Goal: Task Accomplishment & Management: Use online tool/utility

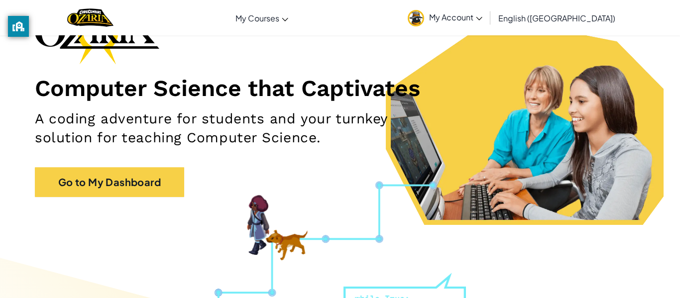
scroll to position [67, 0]
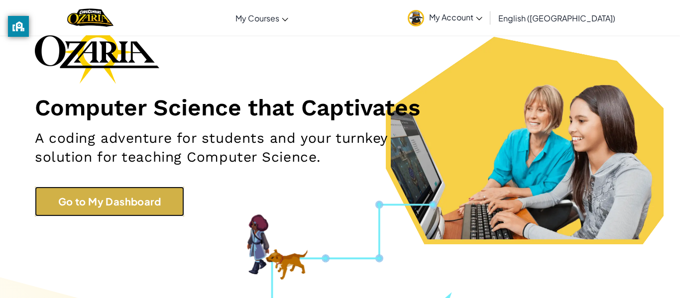
click at [166, 197] on link "Go to My Dashboard" at bounding box center [109, 202] width 149 height 30
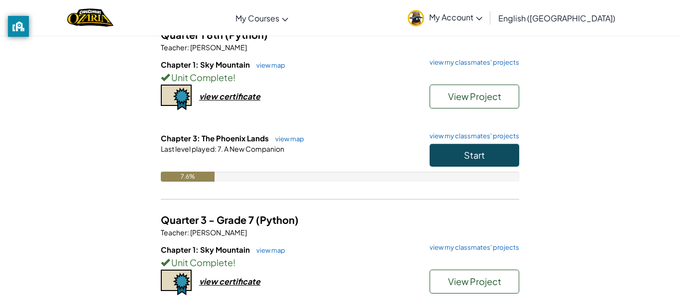
scroll to position [95, 0]
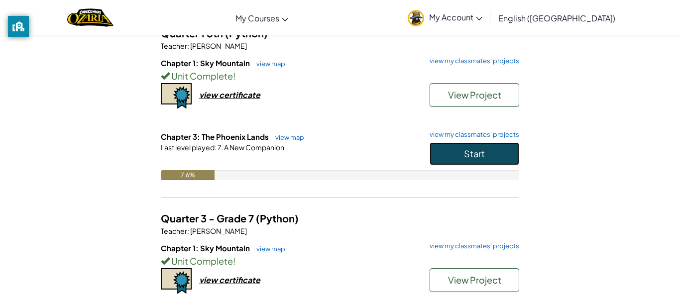
click at [449, 153] on button "Start" at bounding box center [475, 153] width 90 height 23
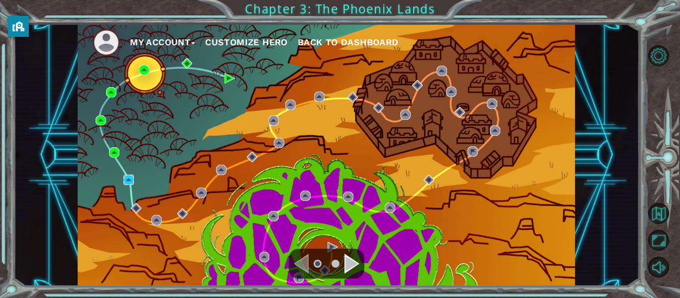
click at [129, 183] on img at bounding box center [128, 180] width 10 height 10
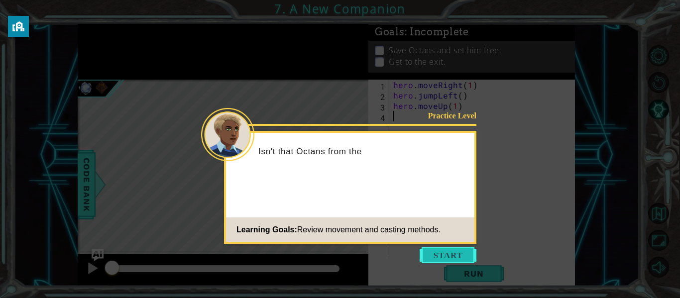
click at [432, 255] on button "Start" at bounding box center [448, 255] width 57 height 16
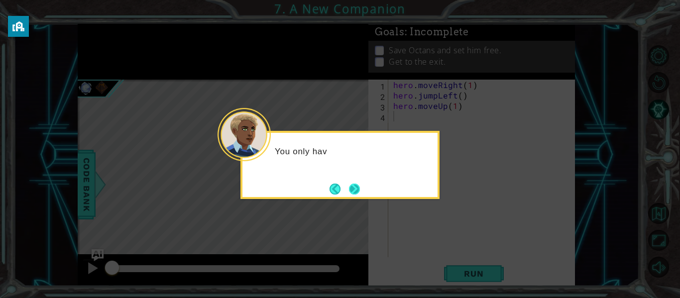
click at [360, 190] on button "Next" at bounding box center [354, 189] width 11 height 11
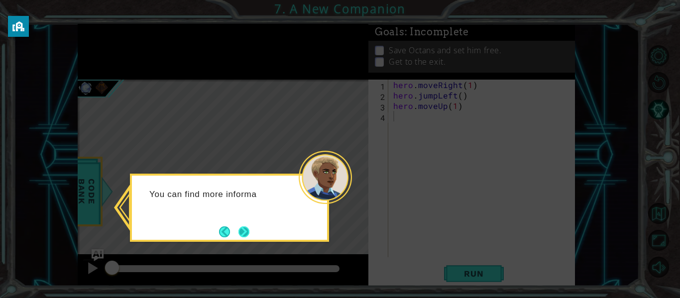
click at [239, 228] on button "Next" at bounding box center [244, 232] width 11 height 11
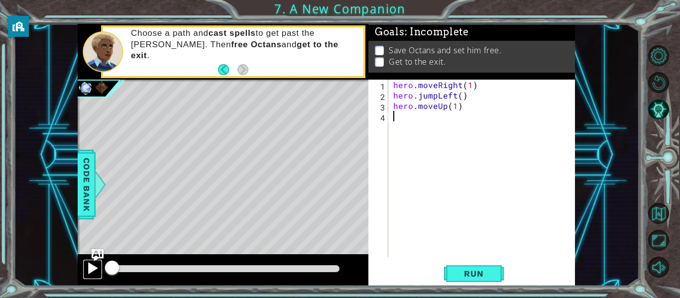
click at [90, 269] on div at bounding box center [92, 268] width 13 height 13
click at [90, 270] on div at bounding box center [92, 268] width 13 height 13
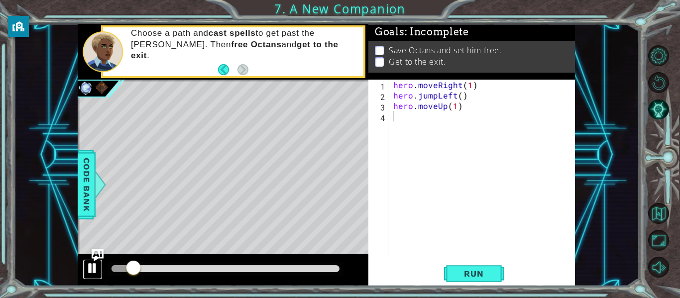
click at [90, 270] on div at bounding box center [92, 268] width 13 height 13
click at [479, 276] on span "Run" at bounding box center [473, 274] width 39 height 10
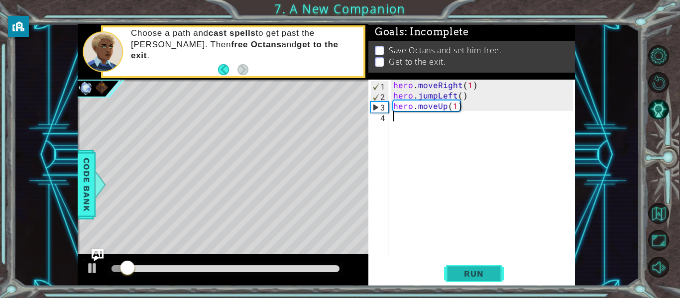
click at [479, 276] on span "Run" at bounding box center [473, 274] width 39 height 10
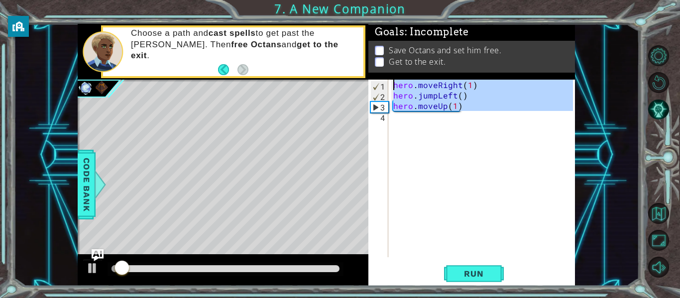
drag, startPoint x: 472, startPoint y: 122, endPoint x: 395, endPoint y: 59, distance: 98.7
click at [395, 59] on div "Goals : Incomplete Save Octans and set him free. Get to the exit. 1 2 3 4 hero …" at bounding box center [471, 155] width 207 height 262
type textarea "hero.moveRight(1) hero.jumpLeft()"
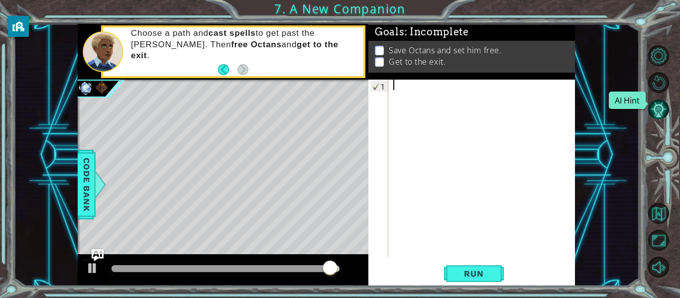
click at [659, 113] on button "AI Hint" at bounding box center [658, 109] width 21 height 21
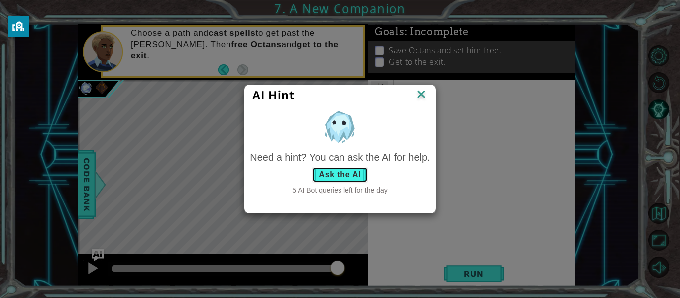
click at [354, 178] on button "Ask the AI" at bounding box center [339, 175] width 55 height 16
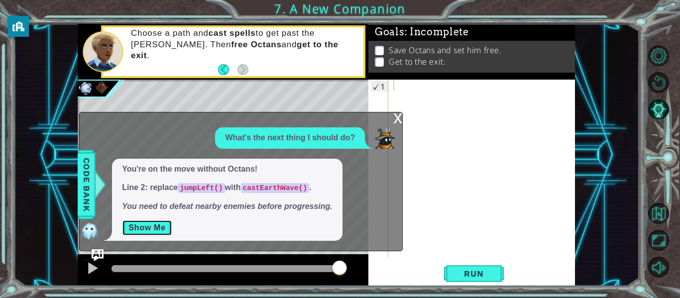
click at [163, 225] on button "Show Me" at bounding box center [147, 228] width 50 height 16
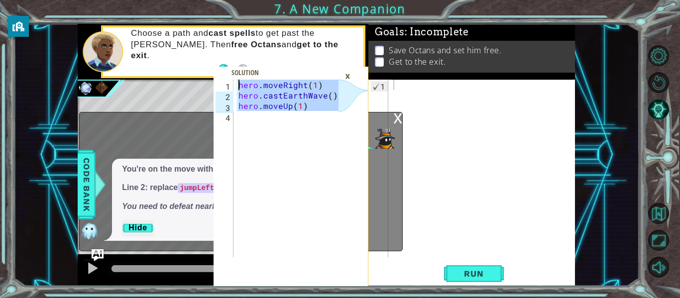
drag, startPoint x: 297, startPoint y: 138, endPoint x: 233, endPoint y: 66, distance: 95.9
click at [233, 80] on div "1 2 3 4 hero . moveRight ( 1 ) hero . castEarthWave ( ) hero . moveUp ( 1 ) ההה…" at bounding box center [291, 183] width 155 height 207
type textarea "hero.moveRight(1) hero.castEarthWave()"
click at [409, 91] on div at bounding box center [484, 179] width 187 height 199
click at [400, 122] on div "x" at bounding box center [397, 118] width 9 height 10
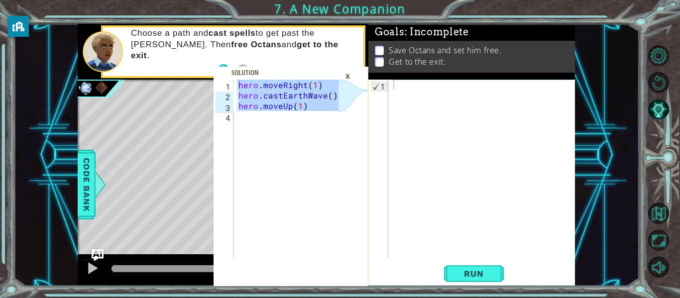
click at [428, 182] on div at bounding box center [484, 179] width 187 height 199
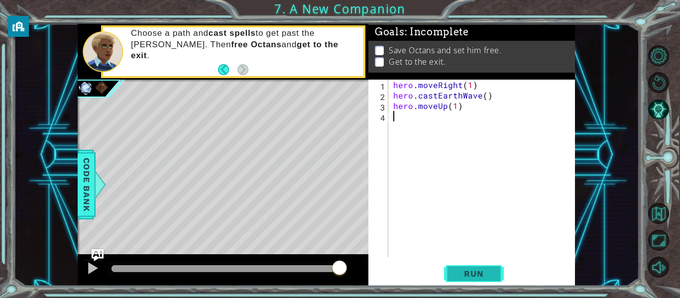
click at [461, 269] on span "Run" at bounding box center [473, 274] width 39 height 10
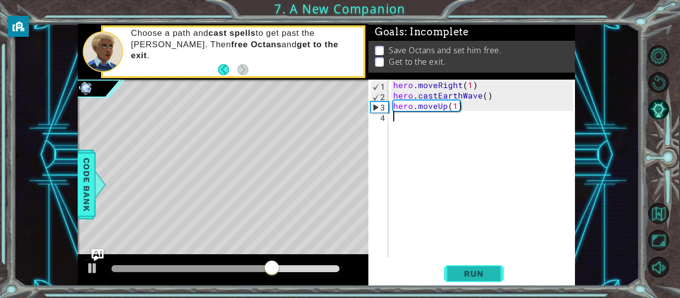
click at [461, 269] on span "Run" at bounding box center [473, 274] width 39 height 10
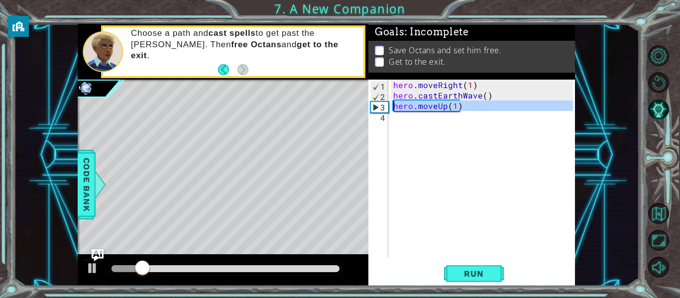
drag, startPoint x: 429, startPoint y: 118, endPoint x: 384, endPoint y: 106, distance: 46.9
click at [384, 106] on div "1 2 3 4 hero . moveRight ( 1 ) hero . castEarthWave ( ) hero . moveUp ( 1 ) ההה…" at bounding box center [470, 169] width 205 height 178
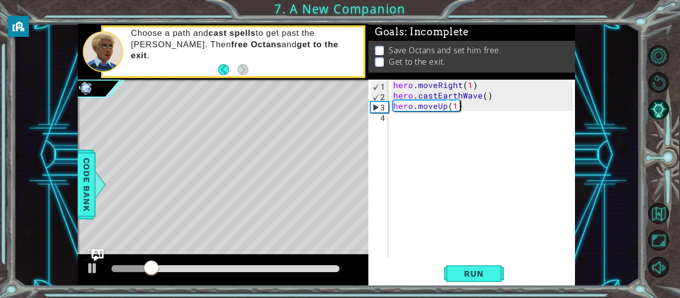
click at [399, 105] on div "hero . moveRight ( 1 ) hero . castEarthWave ( ) hero . moveUp ( 1 )" at bounding box center [484, 179] width 187 height 199
type textarea "hero.moveUp(1)"
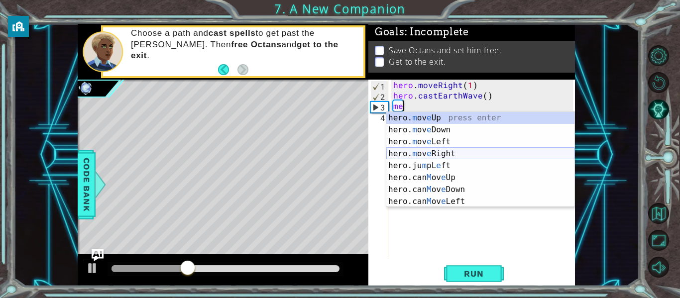
click at [446, 158] on div "hero. m ov e Up press enter hero. m ov e Down press enter hero. m ov e Left pre…" at bounding box center [480, 172] width 188 height 120
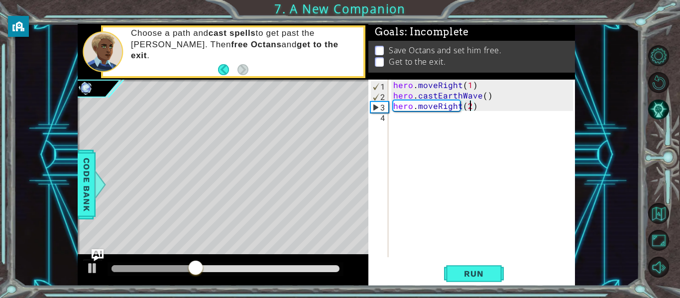
scroll to position [0, 4]
click at [469, 114] on div "hero . moveRight ( 1 ) hero . castEarthWave ( ) hero . moveRight ( 2 )" at bounding box center [484, 179] width 187 height 199
type textarea "hero.moveRight(1)"
click at [468, 117] on div "hero . moveRight ( 1 ) hero . castEarthWave ( ) hero . moveRight ( 2 )" at bounding box center [484, 179] width 187 height 199
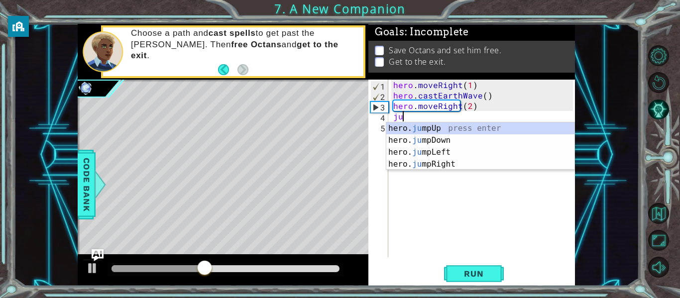
type textarea "jum"
click at [453, 156] on div "hero. jum pUp press enter hero. jum pDown press enter hero. jum pLeft press ent…" at bounding box center [480, 158] width 188 height 72
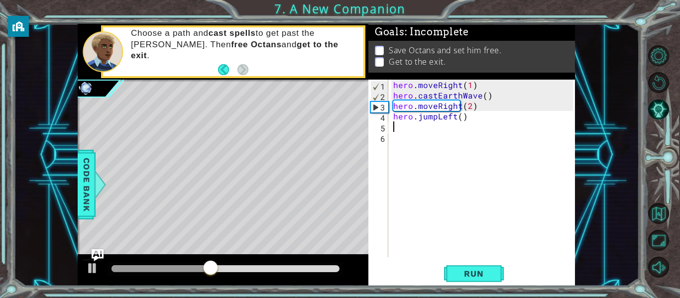
scroll to position [0, 0]
click at [451, 120] on div "hero . moveRight ( 1 ) hero . castEarthWave ( ) hero . moveRight ( 2 ) hero . j…" at bounding box center [484, 179] width 187 height 199
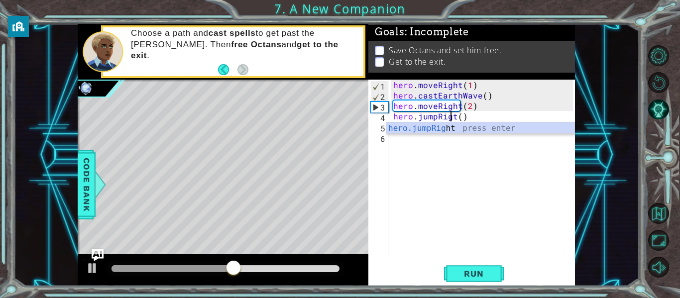
scroll to position [0, 4]
click at [484, 279] on button "Run" at bounding box center [474, 274] width 60 height 20
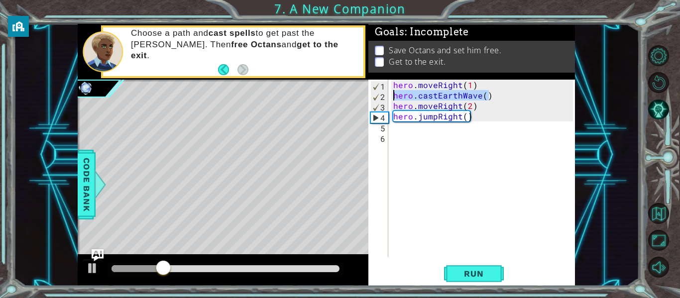
drag, startPoint x: 488, startPoint y: 97, endPoint x: 389, endPoint y: 95, distance: 99.6
click at [389, 95] on div "hero.jumpRight() 1 2 3 4 5 6 hero . moveRight ( 1 ) hero . castEarthWave ( ) he…" at bounding box center [470, 169] width 205 height 178
type textarea "hero.castEarthWave()"
paste textarea "Code Area"
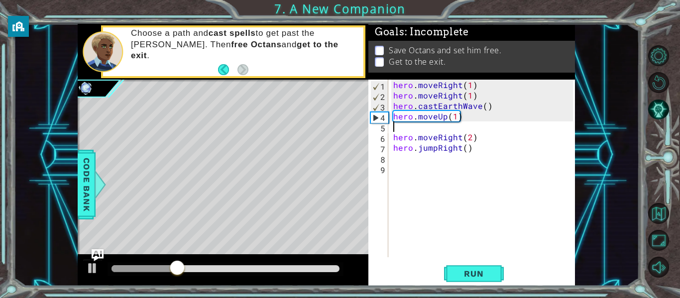
type textarea "hero.castEarthWave()"
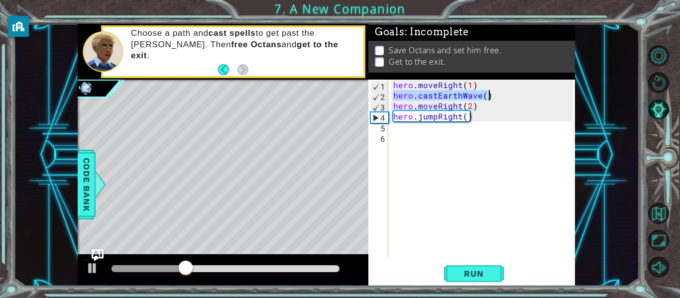
click at [419, 139] on div "hero . moveRight ( 1 ) hero . castEarthWave ( ) hero . moveRight ( 2 ) hero . j…" at bounding box center [484, 179] width 187 height 199
paste textarea "hero.castEarthWave()"
type textarea "hero.castEarthWave()"
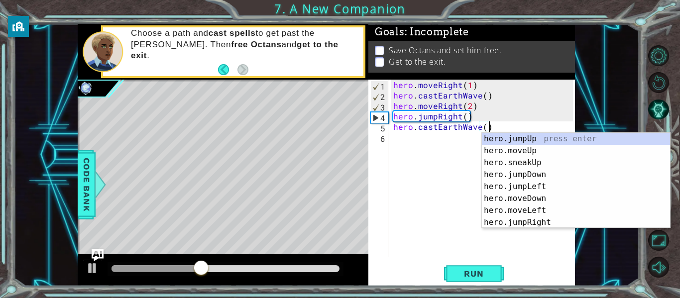
click at [404, 178] on div "hero . moveRight ( 1 ) hero . castEarthWave ( ) hero . moveRight ( 2 ) hero . j…" at bounding box center [484, 179] width 187 height 199
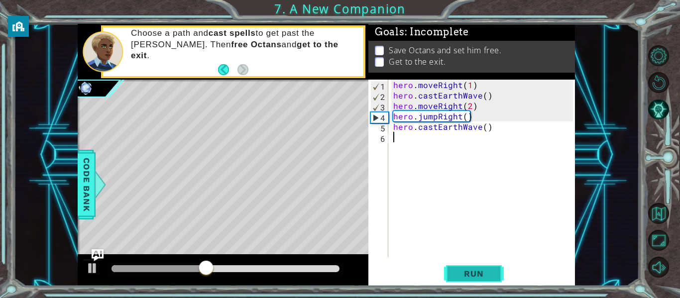
click at [454, 270] on span "Run" at bounding box center [473, 274] width 39 height 10
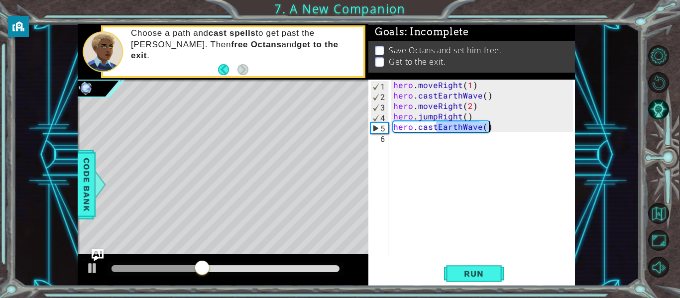
drag, startPoint x: 438, startPoint y: 126, endPoint x: 514, endPoint y: 131, distance: 76.3
click at [514, 131] on div "hero . moveRight ( 1 ) hero . castEarthWave ( ) hero . moveRight ( 2 ) hero . j…" at bounding box center [484, 179] width 187 height 199
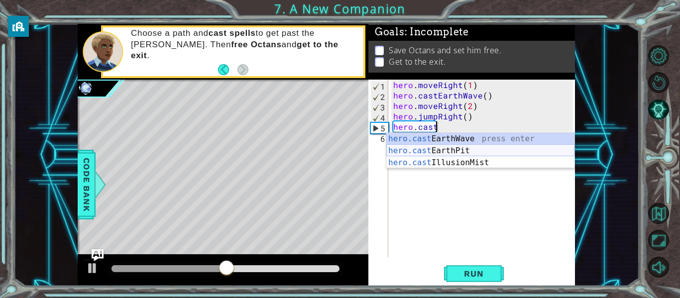
click at [428, 157] on div "hero.cast EarthWave press enter hero.cast EarthPit press enter hero.cast Illusi…" at bounding box center [480, 163] width 188 height 60
type textarea "hero.castEarthPit(enemy)"
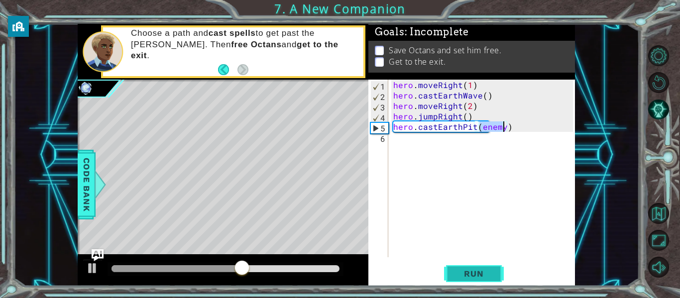
click at [465, 274] on span "Run" at bounding box center [473, 274] width 39 height 10
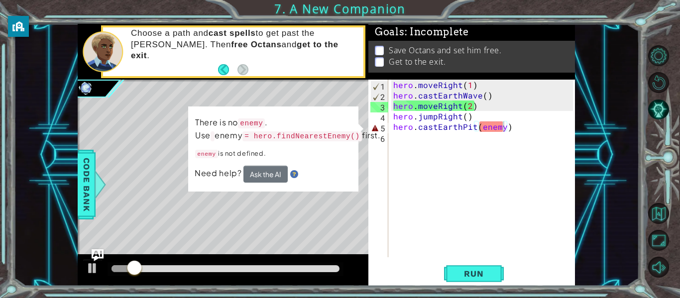
drag, startPoint x: 233, startPoint y: 133, endPoint x: 284, endPoint y: 145, distance: 52.1
click at [284, 142] on p "There is no enemy . Use enemy = hero.findNearestEnemy() first." at bounding box center [287, 130] width 185 height 26
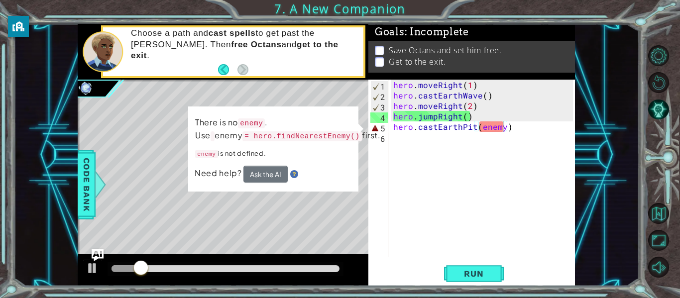
drag, startPoint x: 284, startPoint y: 145, endPoint x: 236, endPoint y: 126, distance: 51.7
click at [236, 126] on p "There is no enemy . Use enemy = hero.findNearestEnemy() first." at bounding box center [287, 130] width 185 height 26
click at [417, 193] on div "hero . moveRight ( 1 ) hero . castEarthWave ( ) hero . moveRight ( 2 ) hero . j…" at bounding box center [484, 179] width 187 height 199
type textarea "h"
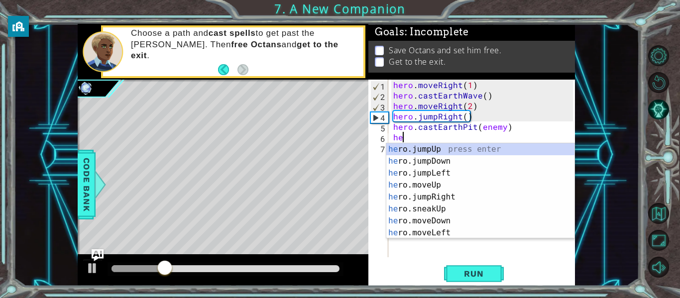
scroll to position [0, 0]
type textarea "hero.f"
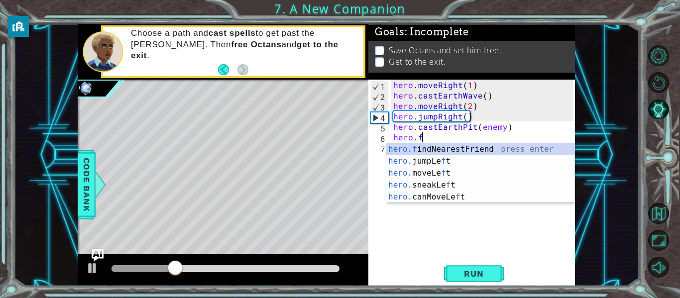
scroll to position [0, 1]
click at [416, 146] on div "hero.f indNearestFriend press enter hero. jumpLe f t press enter hero. moveLe f…" at bounding box center [480, 185] width 188 height 84
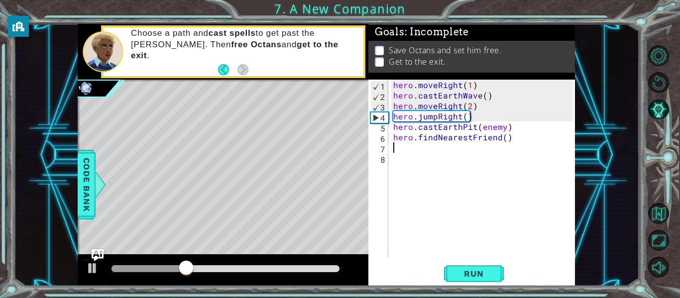
click at [498, 140] on div "hero . moveRight ( 1 ) hero . castEarthWave ( ) hero . moveRight ( 2 ) hero . j…" at bounding box center [484, 179] width 187 height 199
type textarea "hero.findNearestEnemy()"
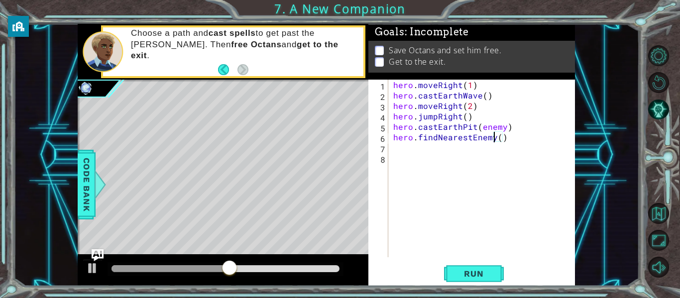
scroll to position [0, 6]
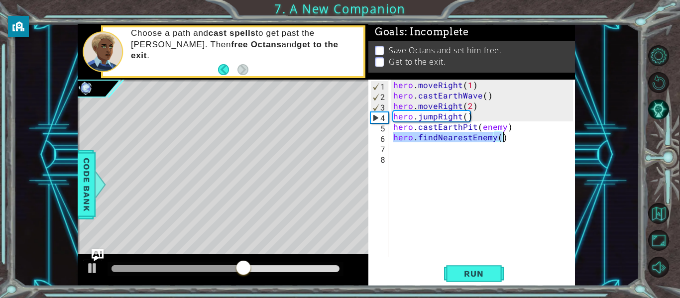
drag, startPoint x: 391, startPoint y: 138, endPoint x: 557, endPoint y: 141, distance: 165.8
click at [557, 141] on div "hero . moveRight ( 1 ) hero . castEarthWave ( ) hero . moveRight ( 2 ) hero . j…" at bounding box center [484, 179] width 187 height 199
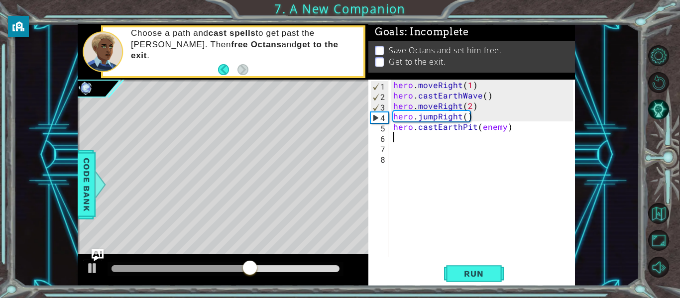
scroll to position [0, 0]
click at [392, 126] on div "hero . moveRight ( 1 ) hero . castEarthWave ( ) hero . moveRight ( 2 ) hero . j…" at bounding box center [484, 179] width 187 height 199
type textarea "hero.castEarthPit(enemy)"
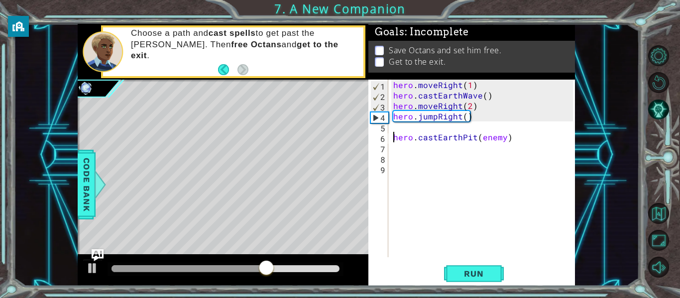
click at [395, 127] on div "hero . moveRight ( 1 ) hero . castEarthWave ( ) hero . moveRight ( 2 ) hero . j…" at bounding box center [484, 179] width 187 height 199
paste textarea "hero.findNearestEnemy()"
type textarea "hero.findNearestEnemy()"
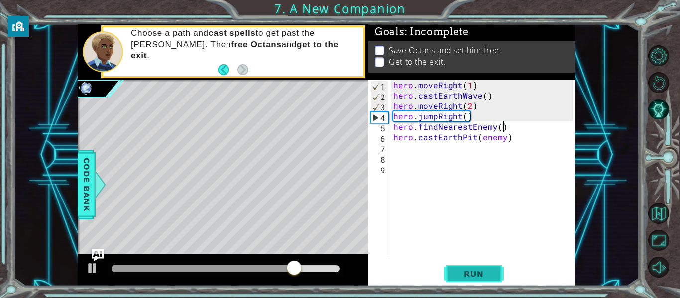
type textarea "hero.findNearestEnemy()"
click at [465, 269] on span "Run" at bounding box center [473, 274] width 39 height 10
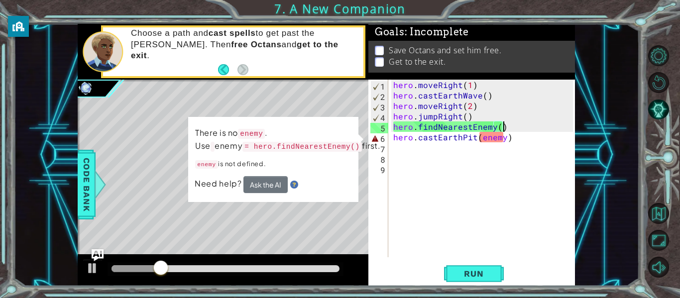
click at [285, 259] on div at bounding box center [223, 270] width 291 height 32
click at [445, 183] on div "hero . moveRight ( 1 ) hero . castEarthWave ( ) hero . moveRight ( 2 ) hero . j…" at bounding box center [484, 179] width 187 height 199
drag, startPoint x: 390, startPoint y: 139, endPoint x: 537, endPoint y: 152, distance: 147.4
click at [537, 152] on div "1 2 3 4 5 6 7 8 9 hero . moveRight ( 1 ) hero . castEarthWave ( ) hero . moveRi…" at bounding box center [470, 169] width 205 height 178
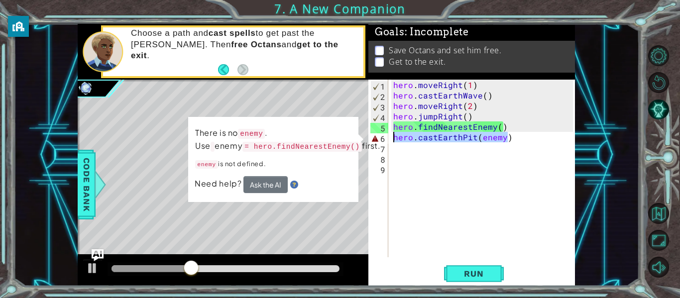
drag, startPoint x: 524, startPoint y: 141, endPoint x: 389, endPoint y: 139, distance: 135.0
click at [389, 139] on div "1 2 3 4 5 6 7 8 9 hero . moveRight ( 1 ) hero . castEarthWave ( ) hero . moveRi…" at bounding box center [470, 169] width 205 height 178
type textarea "hero.castEarthPit(enemy)"
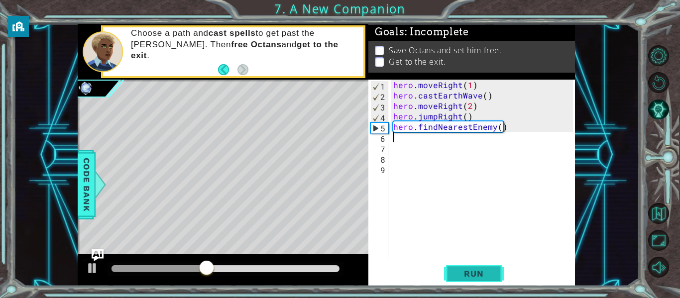
click at [491, 269] on span "Run" at bounding box center [473, 274] width 39 height 10
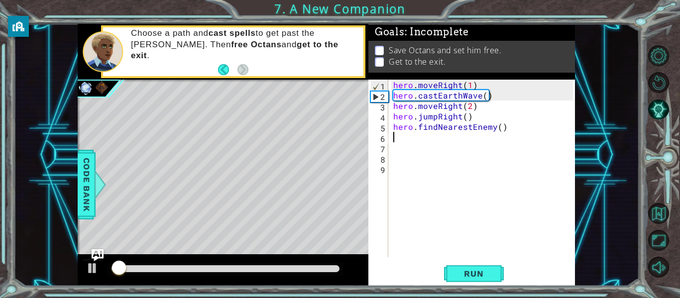
click at [221, 267] on div at bounding box center [226, 268] width 228 height 7
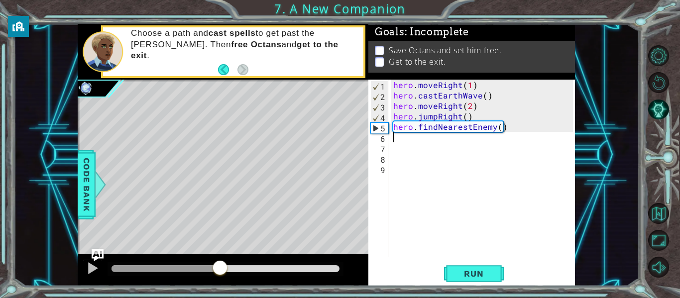
drag, startPoint x: 220, startPoint y: 267, endPoint x: 195, endPoint y: 266, distance: 25.4
click at [211, 266] on div at bounding box center [220, 269] width 18 height 18
click at [87, 269] on div at bounding box center [92, 268] width 13 height 13
click at [155, 269] on div at bounding box center [158, 268] width 93 height 7
paste textarea "hero.castEarthPit(enemy)"
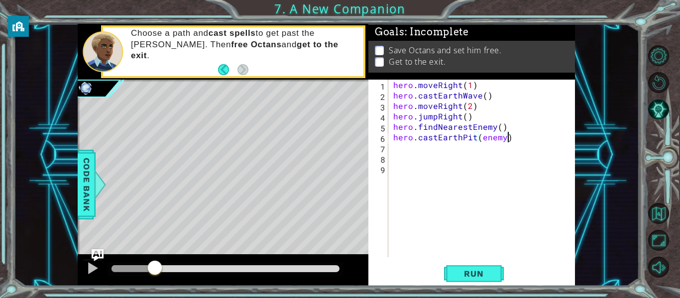
click at [500, 137] on div "hero . moveRight ( 1 ) hero . castEarthWave ( ) hero . moveRight ( 2 ) hero . j…" at bounding box center [484, 179] width 187 height 199
type textarea "hero.castEarthPit(Doker)"
click at [459, 264] on button "Run" at bounding box center [474, 274] width 60 height 20
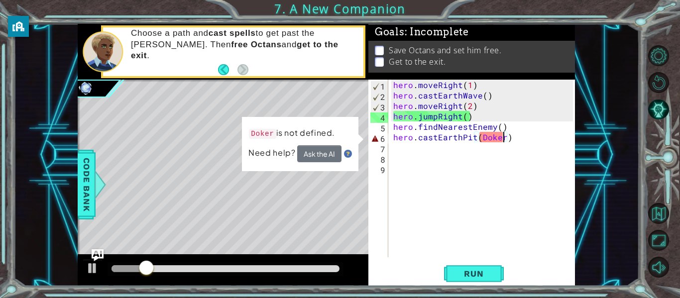
click at [330, 163] on div "Doker is not defined. Need help? Ask the AI" at bounding box center [300, 144] width 117 height 54
click at [356, 133] on div "Doker is not defined. Need help? Ask the AI" at bounding box center [300, 144] width 117 height 54
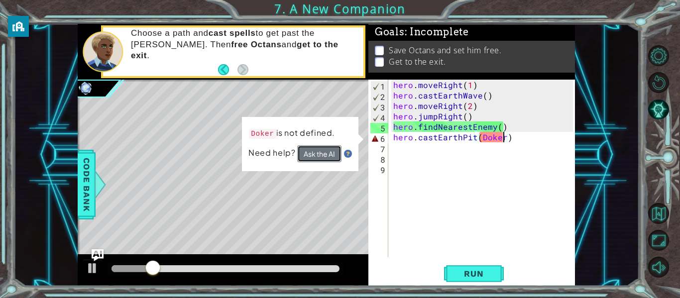
click at [328, 158] on button "Ask the AI" at bounding box center [319, 153] width 44 height 17
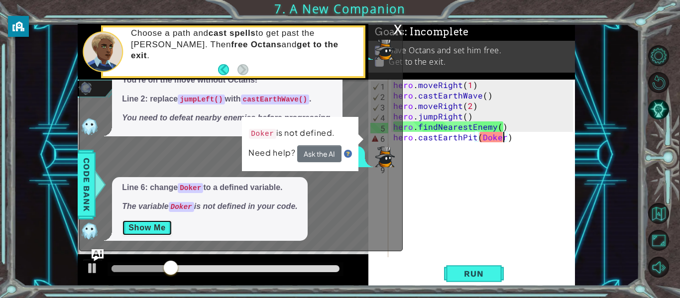
click at [156, 224] on button "Show Me" at bounding box center [147, 228] width 50 height 16
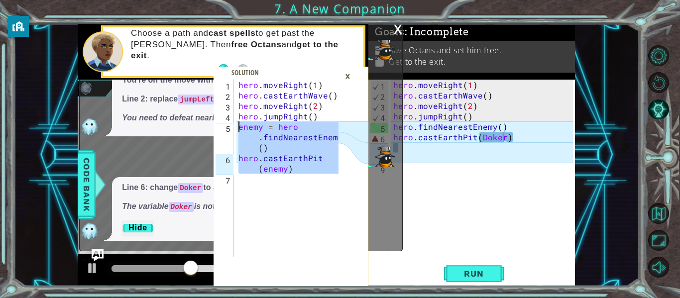
drag, startPoint x: 293, startPoint y: 188, endPoint x: 234, endPoint y: 130, distance: 82.4
click at [234, 130] on div "1 2 3 4 5 6 7 hero . moveRight ( 1 ) hero . castEarthWave ( ) hero . moveRight …" at bounding box center [276, 169] width 125 height 178
type textarea "enemy = hero.findNearestEnemy() hero.castEarthPit(enemy)"
click at [543, 224] on div "hero . moveRight ( 1 ) hero . castEarthWave ( ) hero . moveRight ( 2 ) hero . j…" at bounding box center [484, 179] width 187 height 199
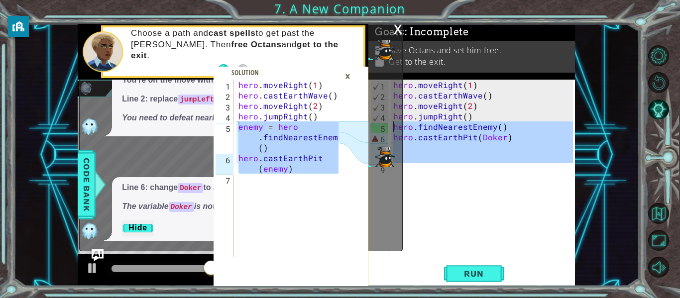
drag, startPoint x: 479, startPoint y: 190, endPoint x: 393, endPoint y: 128, distance: 104.9
click at [393, 128] on div "enemy = hero.findNearestEnemy() hero.castEarthPit(enemy) 1 2 3 4 5 6 7 hero . m…" at bounding box center [326, 155] width 497 height 262
type textarea "hero.findNearestEnemy() hero.castEarthPit(Doker)"
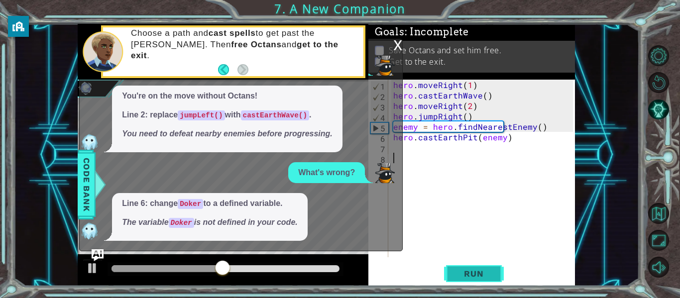
click at [486, 265] on button "Run" at bounding box center [474, 274] width 60 height 20
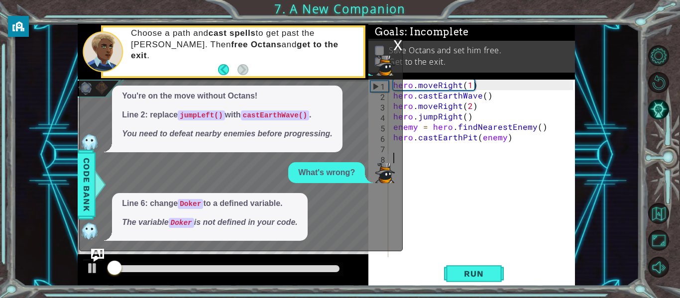
click at [94, 252] on img "Ask AI" at bounding box center [97, 255] width 13 height 13
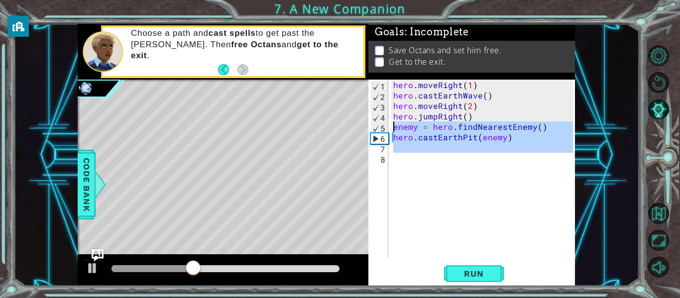
drag, startPoint x: 469, startPoint y: 171, endPoint x: 387, endPoint y: 126, distance: 93.0
click at [387, 126] on div "1 2 3 4 5 6 7 8 hero . moveRight ( 1 ) hero . castEarthWave ( ) hero . moveRigh…" at bounding box center [470, 169] width 205 height 178
type textarea "enemy = hero.findNearestEnemy() hero.castEarthPit(enemy)"
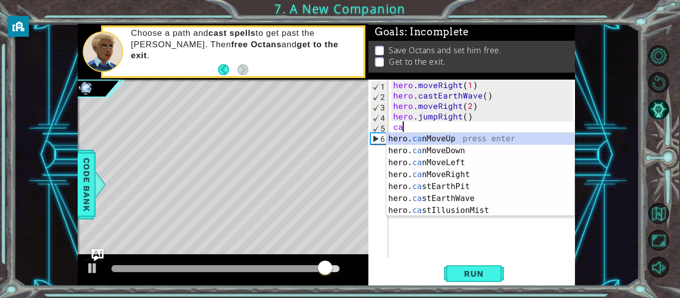
scroll to position [0, 0]
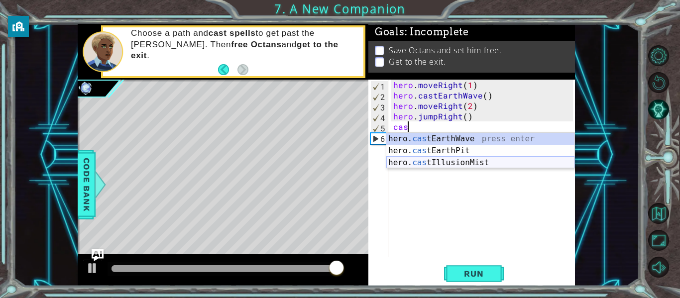
click at [487, 163] on div "hero. cas tEarthWave press enter hero. cas tEarthPit press enter hero. cas tIll…" at bounding box center [480, 163] width 188 height 60
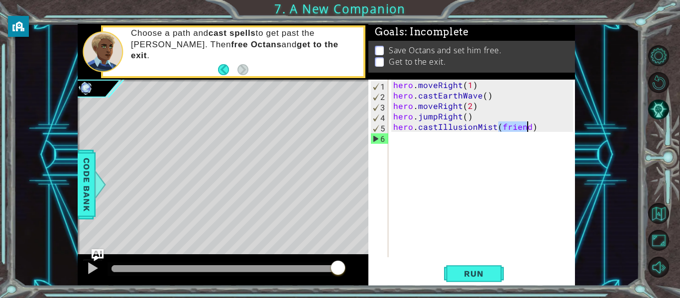
type textarea "hero.castIllusionMist(friend)"
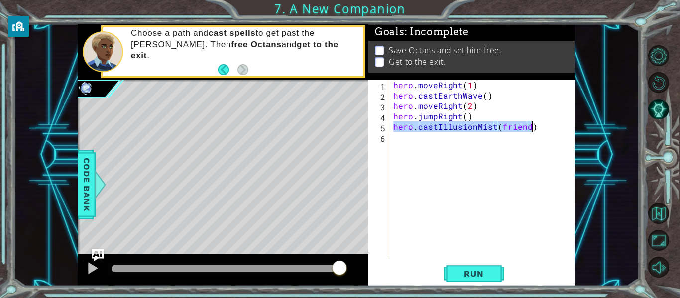
drag, startPoint x: 392, startPoint y: 129, endPoint x: 576, endPoint y: 128, distance: 183.2
click at [576, 128] on div "enemy = hero.findNearestEnemy() hero.castEarthPit(enemy) 1 2 3 4 5 6 7 hero . m…" at bounding box center [326, 155] width 626 height 262
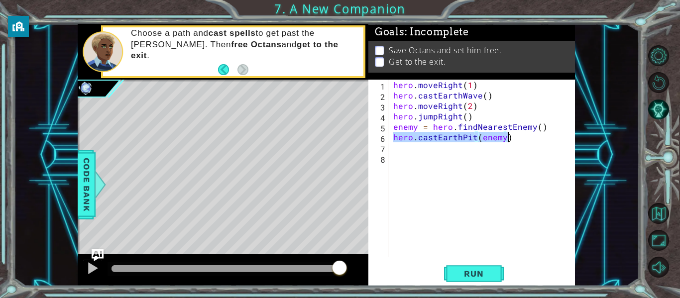
drag, startPoint x: 393, startPoint y: 138, endPoint x: 527, endPoint y: 140, distance: 134.5
click at [527, 140] on div "hero . moveRight ( 1 ) hero . castEarthWave ( ) hero . moveRight ( 2 ) hero . j…" at bounding box center [484, 179] width 187 height 199
type textarea "hero.castEarthPit(enemy)"
paste textarea "hero.castEarthPit(enemy)"
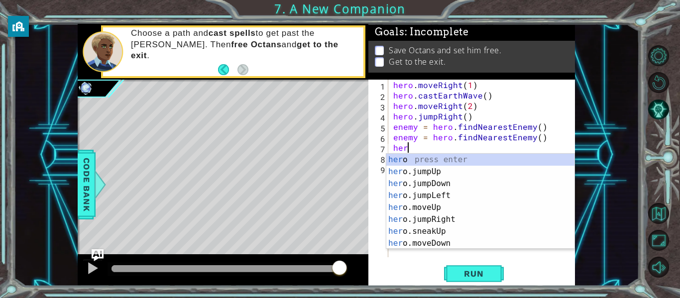
type textarea "h"
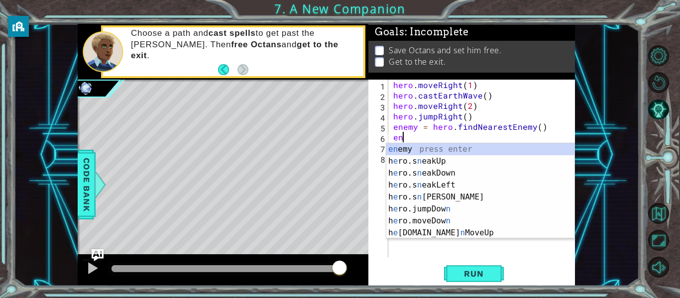
type textarea "e"
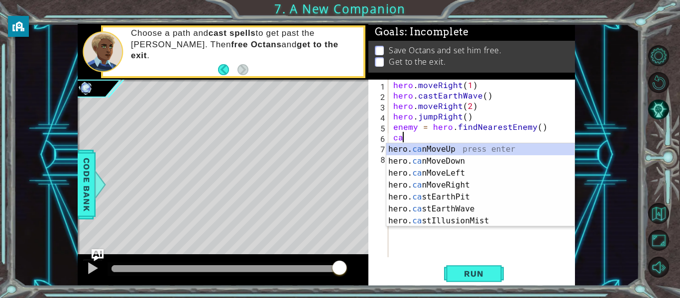
scroll to position [0, 0]
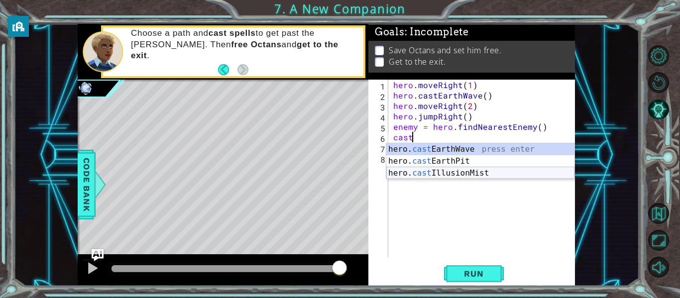
click at [528, 173] on div "hero. cast EarthWave press enter hero. cast EarthPit press enter hero. cast Ill…" at bounding box center [480, 173] width 188 height 60
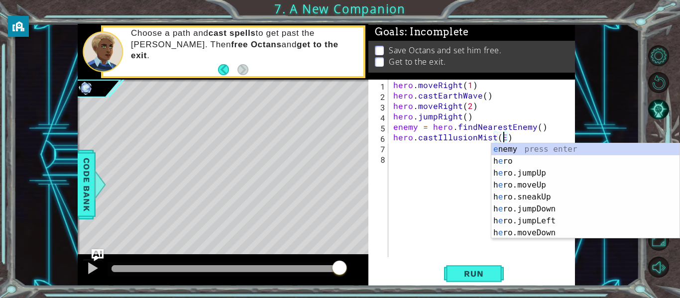
scroll to position [0, 7]
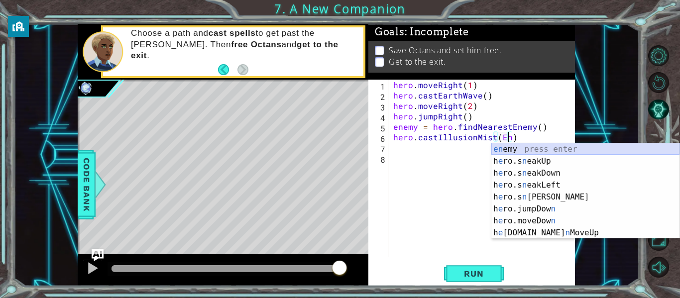
click at [530, 149] on div "en emy press enter h e ro.s n eakUp press enter h e ro.s n eakDown press enter …" at bounding box center [585, 203] width 188 height 120
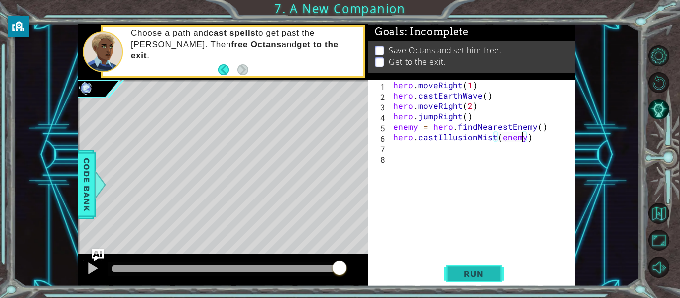
type textarea "hero.castIllusionMist(enemy)"
click at [469, 267] on button "Run" at bounding box center [474, 274] width 60 height 20
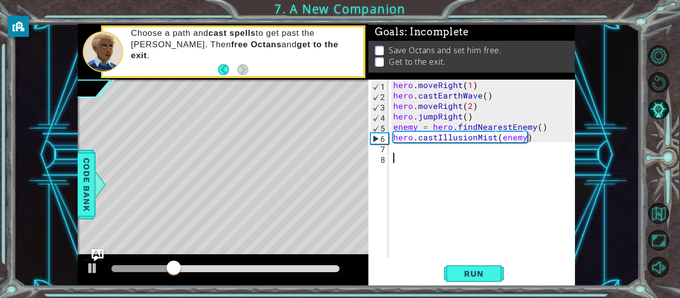
click at [429, 179] on div "hero . moveRight ( 1 ) hero . castEarthWave ( ) hero . moveRight ( 2 ) hero . j…" at bounding box center [484, 179] width 187 height 199
click at [434, 167] on div "hero . moveRight ( 1 ) hero . castEarthWave ( ) hero . moveRight ( 2 ) hero . j…" at bounding box center [484, 179] width 187 height 199
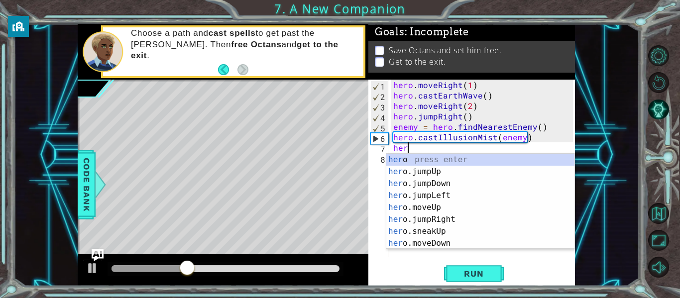
scroll to position [0, 0]
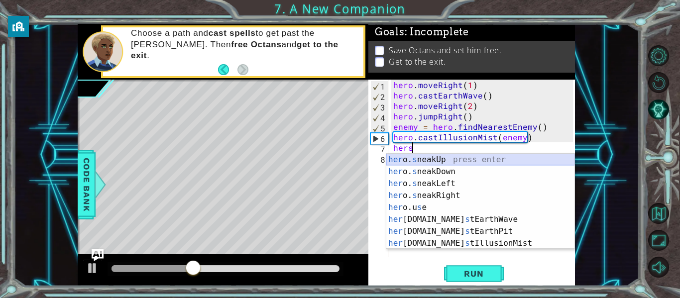
click at [434, 162] on div "her o. s neakUp press enter her o. s neakDown press enter her o. s neakLeft pre…" at bounding box center [480, 214] width 188 height 120
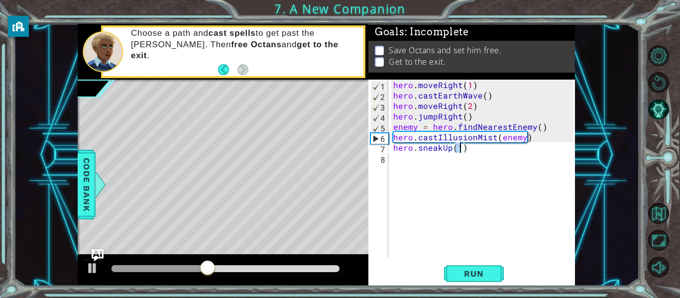
type textarea "hero.sneakUp(3)"
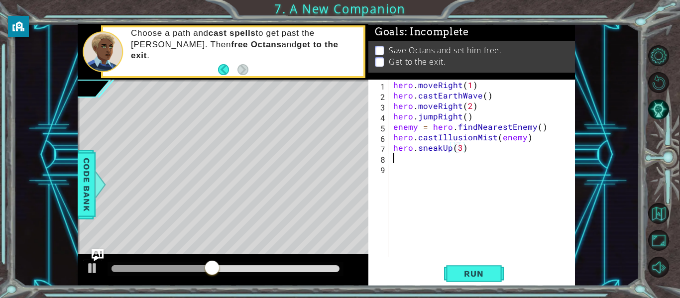
scroll to position [0, 0]
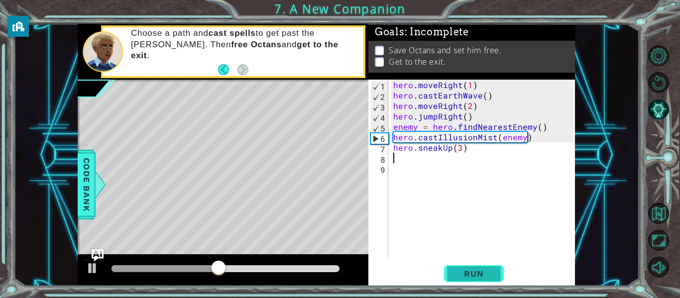
click at [466, 274] on span "Run" at bounding box center [473, 274] width 39 height 10
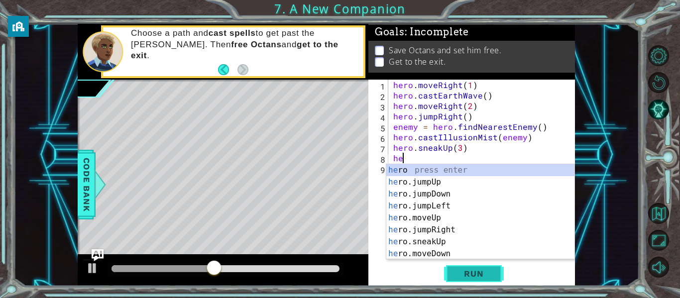
scroll to position [0, 0]
type textarea "h"
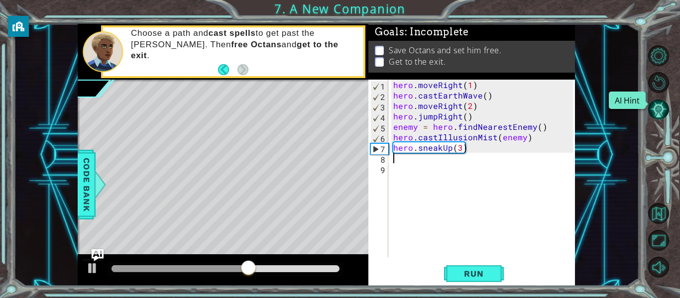
click at [657, 106] on button "AI Hint" at bounding box center [658, 109] width 21 height 21
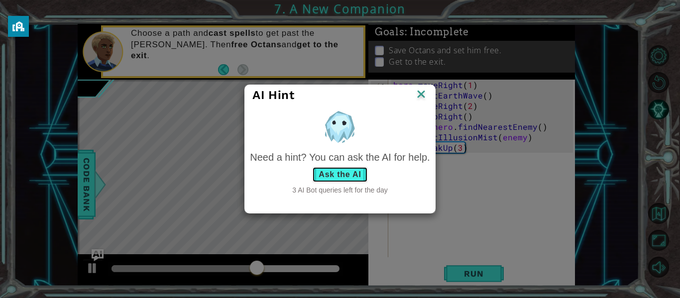
click at [332, 178] on button "Ask the AI" at bounding box center [339, 175] width 55 height 16
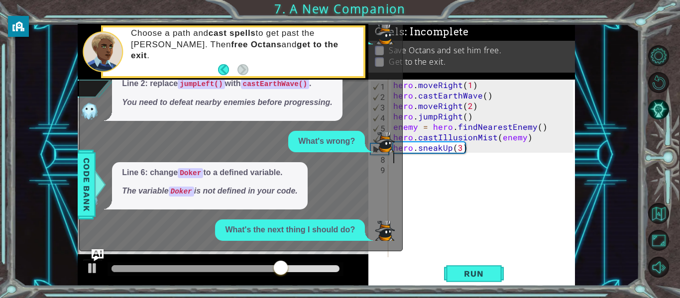
scroll to position [20, 0]
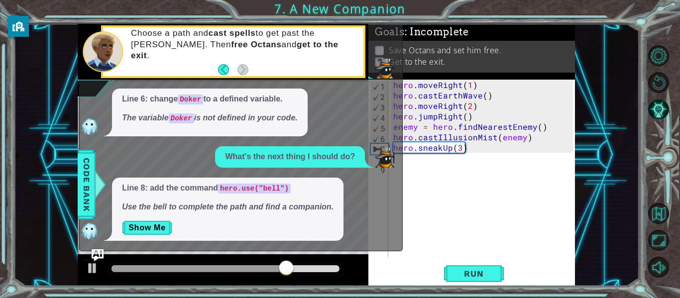
click at [176, 227] on p "Show Me" at bounding box center [228, 228] width 212 height 16
click at [149, 229] on button "Show Me" at bounding box center [147, 228] width 50 height 16
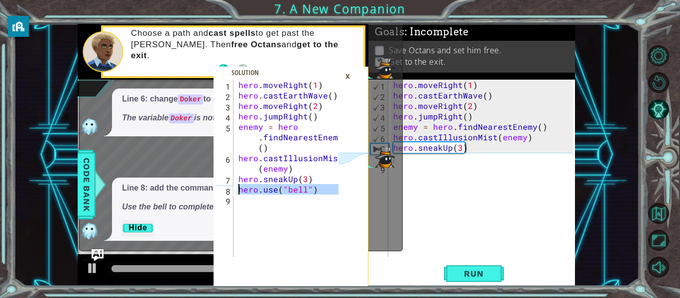
drag, startPoint x: 318, startPoint y: 201, endPoint x: 235, endPoint y: 191, distance: 84.2
click at [235, 191] on div "1 2 3 4 5 6 7 8 9 hero . moveRight ( 1 ) hero . castEarthWave ( ) hero . moveRi…" at bounding box center [276, 169] width 125 height 178
type textarea "hero.use("bell")"
click at [466, 219] on div "hero . moveRight ( 1 ) hero . castEarthWave ( ) hero . moveRight ( 2 ) hero . j…" at bounding box center [484, 179] width 187 height 199
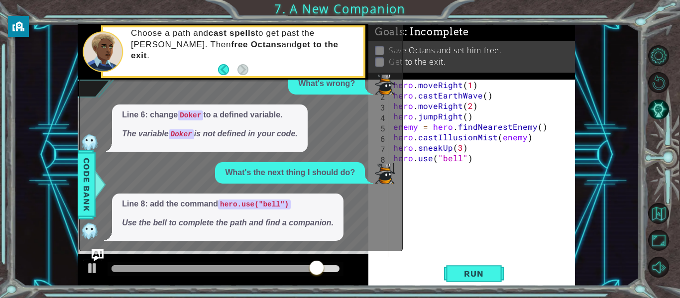
scroll to position [4, 0]
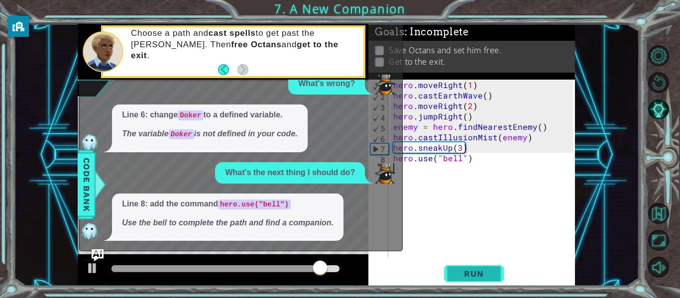
click at [468, 277] on span "Run" at bounding box center [473, 274] width 39 height 10
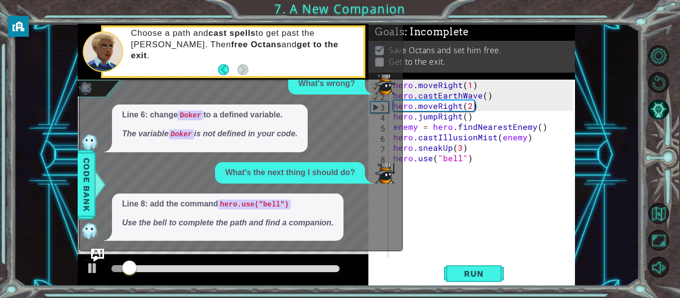
click at [100, 251] on img "Ask AI" at bounding box center [97, 255] width 13 height 13
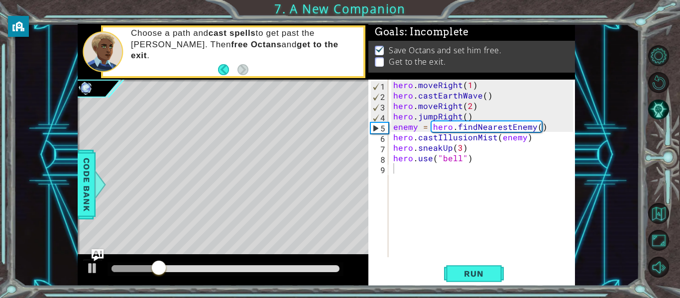
click at [429, 200] on div "hero . moveRight ( 1 ) hero . castEarthWave ( ) hero . moveRight ( 2 ) hero . j…" at bounding box center [484, 179] width 187 height 199
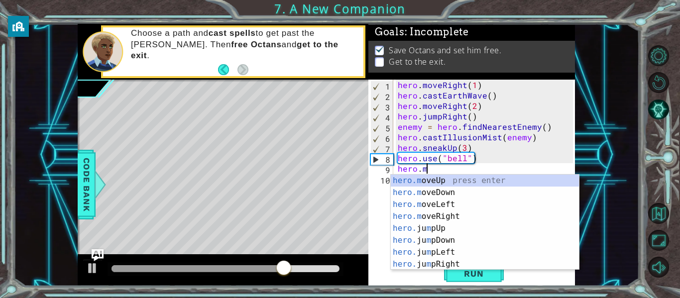
scroll to position [0, 1]
click at [427, 217] on div "hero.m oveUp press enter hero.m oveDown press enter hero.m oveLeft press enter …" at bounding box center [485, 235] width 188 height 120
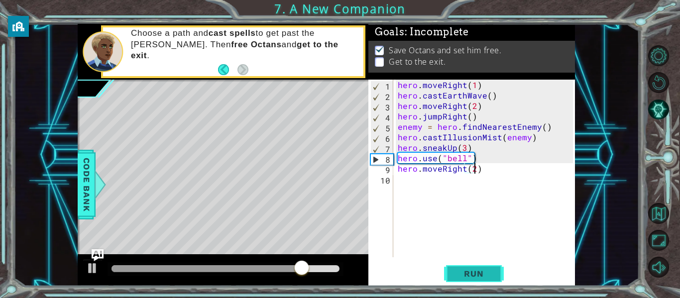
scroll to position [0, 4]
type textarea "hero.moveRight(2)"
click at [473, 287] on div "hero.use("bell") 1 2 3 4 5 6 7 8 9 hero . moveRight ( 1 ) hero . castEarthWave …" at bounding box center [340, 149] width 680 height 298
click at [476, 279] on button "Run" at bounding box center [474, 274] width 60 height 20
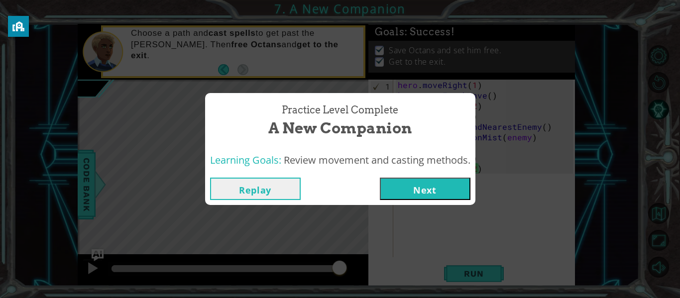
click at [408, 191] on button "Next" at bounding box center [425, 189] width 91 height 22
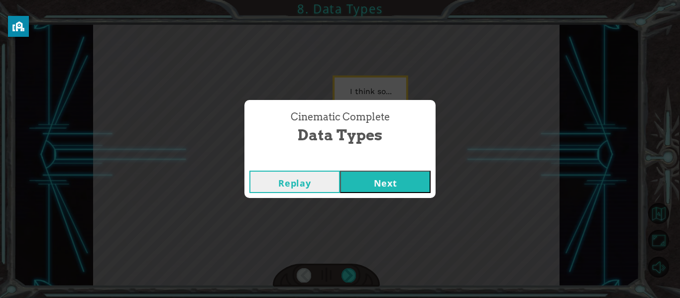
click at [374, 180] on button "Next" at bounding box center [385, 182] width 91 height 22
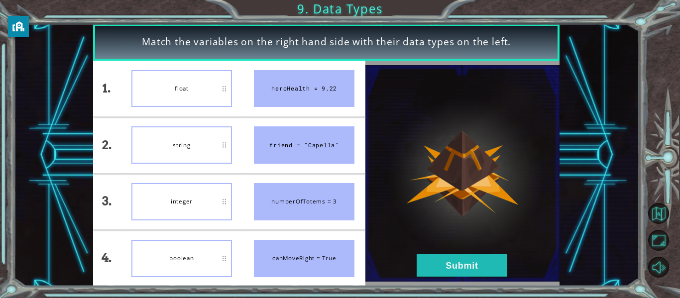
click at [330, 266] on div "canMoveRight = True" at bounding box center [304, 258] width 101 height 37
click at [167, 264] on div "boolean" at bounding box center [181, 258] width 101 height 37
click at [287, 265] on div "canMoveRight = True" at bounding box center [304, 258] width 101 height 37
click at [438, 267] on button "Submit" at bounding box center [462, 265] width 91 height 22
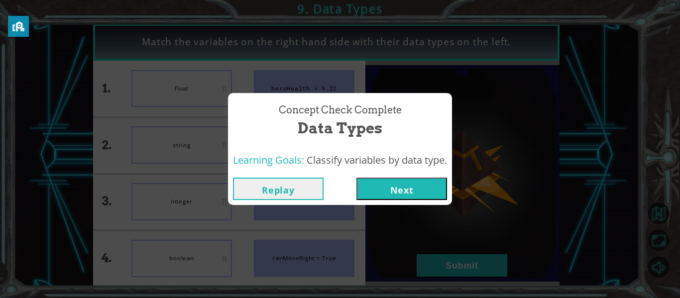
click at [398, 185] on button "Next" at bounding box center [402, 189] width 91 height 22
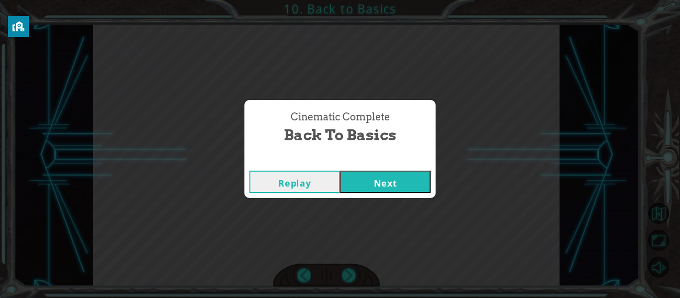
click at [399, 185] on button "Next" at bounding box center [385, 182] width 91 height 22
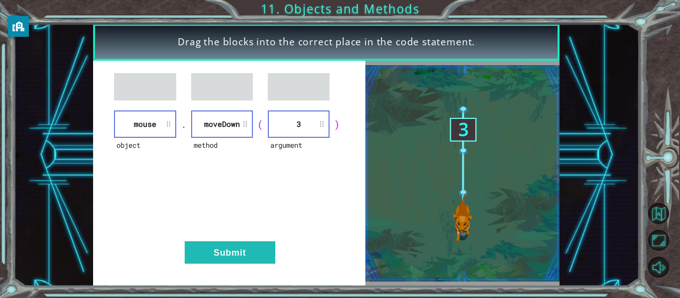
click at [265, 266] on div "object mouse . method [GEOGRAPHIC_DATA] ( argument 3 ) Submit" at bounding box center [229, 174] width 272 height 226
click at [259, 248] on button "Submit" at bounding box center [230, 252] width 91 height 22
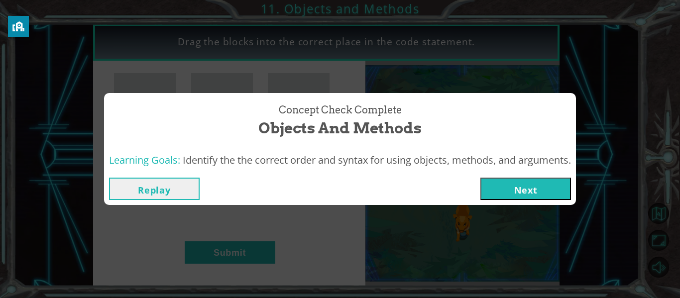
click at [495, 194] on button "Next" at bounding box center [525, 189] width 91 height 22
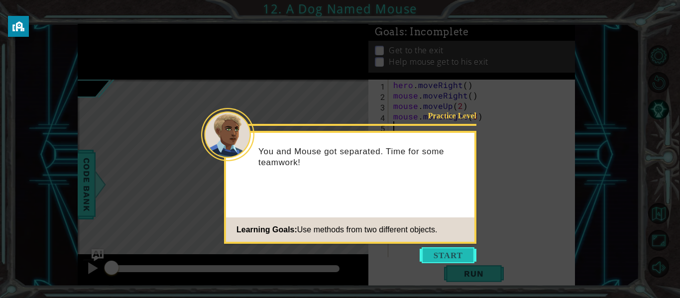
click at [439, 254] on button "Start" at bounding box center [448, 255] width 57 height 16
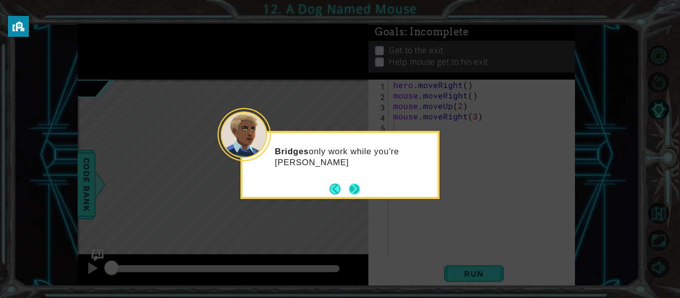
click at [360, 184] on button "Next" at bounding box center [355, 189] width 12 height 12
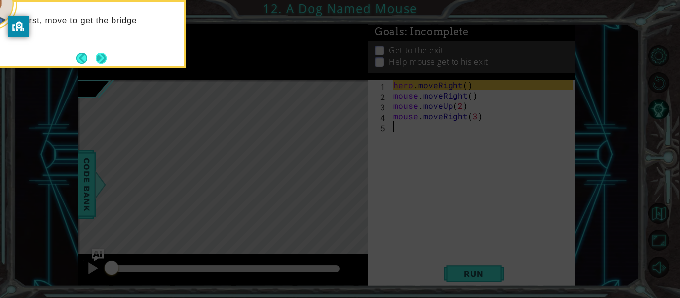
click at [103, 58] on button "Next" at bounding box center [100, 57] width 17 height 17
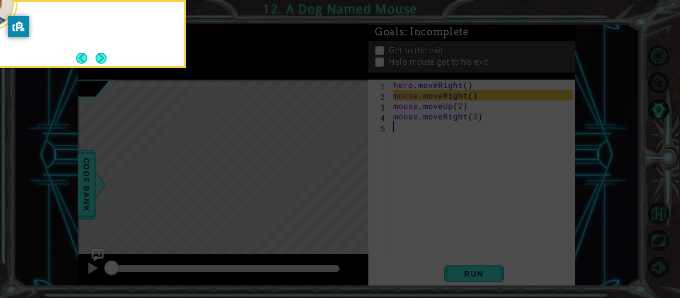
click at [103, 58] on button "Next" at bounding box center [101, 58] width 11 height 11
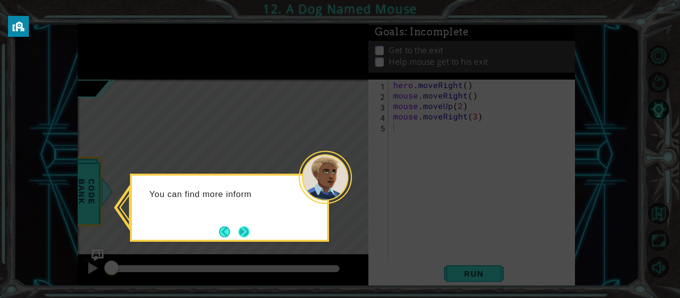
click at [244, 232] on button "Next" at bounding box center [244, 232] width 11 height 11
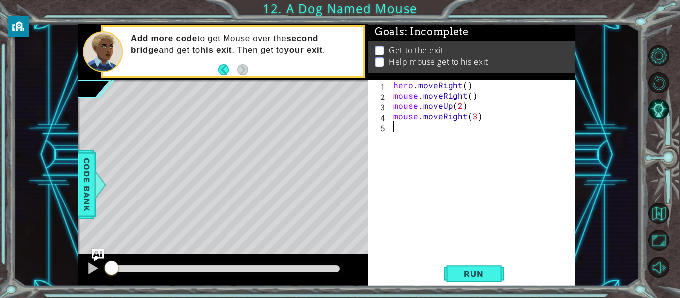
click at [400, 106] on div "hero . moveRight ( ) mouse . moveRight ( ) mouse . moveUp ( 2 ) mouse . moveRig…" at bounding box center [484, 179] width 187 height 199
type textarea "mouse.moveUp(2)"
click at [476, 265] on button "Run" at bounding box center [474, 274] width 60 height 20
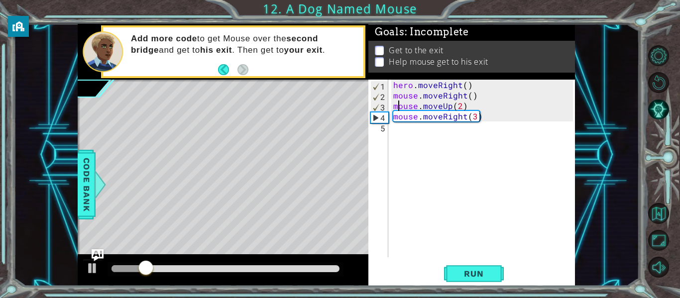
click at [462, 165] on div "hero . moveRight ( ) mouse . moveRight ( ) mouse . moveUp ( 2 ) mouse . moveRig…" at bounding box center [484, 179] width 187 height 199
type textarea "m"
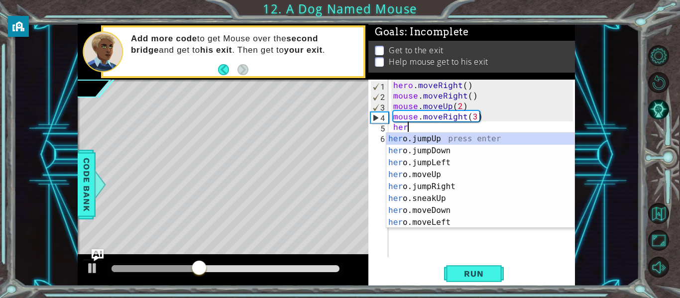
scroll to position [0, 0]
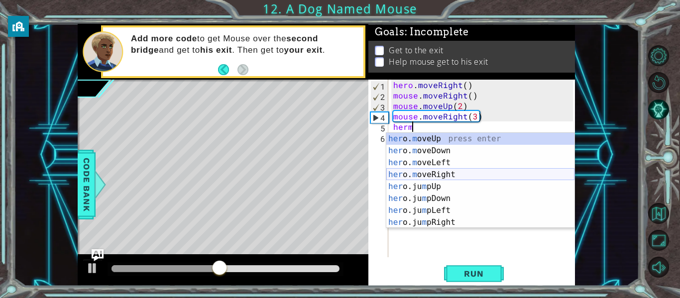
click at [462, 173] on div "her o. m oveUp press enter her o. m oveDown press enter her o. m oveLeft press …" at bounding box center [480, 193] width 188 height 120
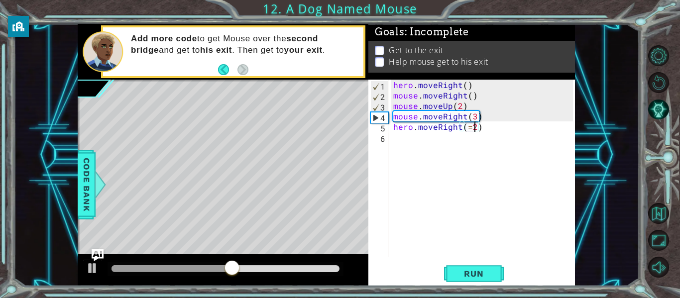
scroll to position [0, 4]
type textarea "hero.moveRight(2)"
click at [438, 151] on div "hero . moveRight ( ) mouse . moveRight ( ) mouse . moveUp ( 2 ) mouse . moveRig…" at bounding box center [484, 179] width 187 height 199
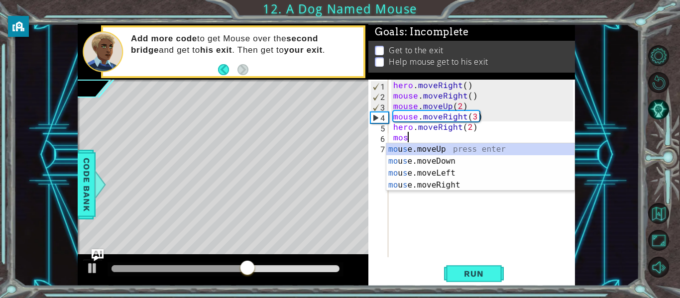
scroll to position [0, 0]
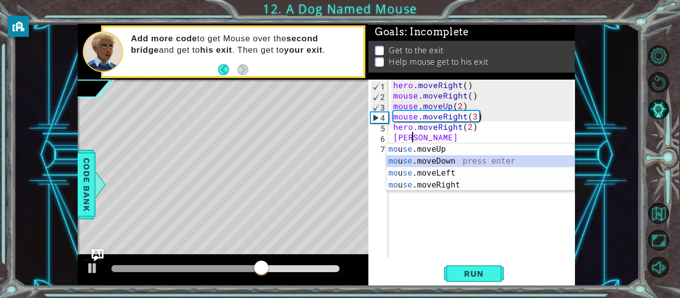
click at [442, 164] on div "mo u se .moveUp press enter mo u se .moveDown press enter mo u se .moveLeft pre…" at bounding box center [480, 179] width 188 height 72
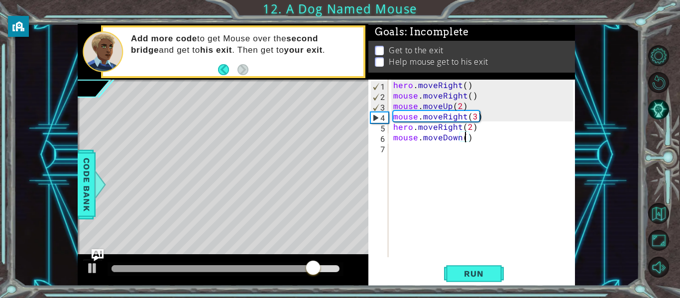
type textarea "mouse.moveDown(2)"
click at [440, 157] on div "hero . moveRight ( ) mouse . moveRight ( ) mouse . moveUp ( 2 ) mouse . moveRig…" at bounding box center [484, 179] width 187 height 199
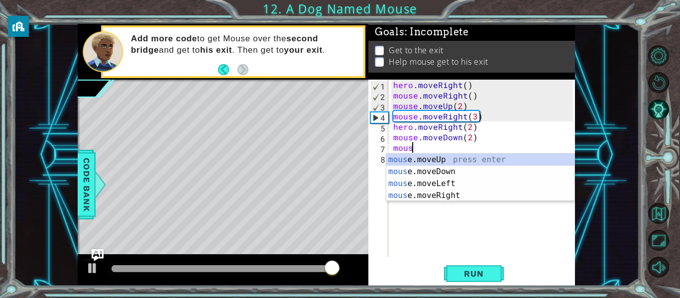
scroll to position [0, 1]
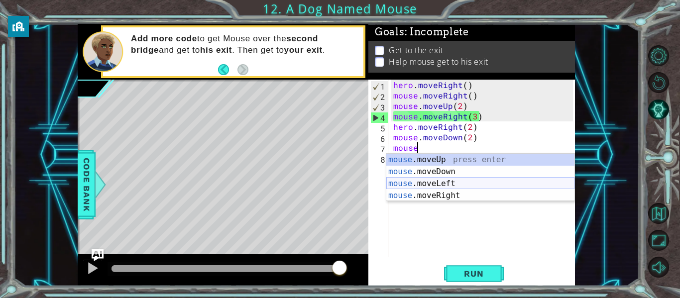
click at [440, 195] on div "mouse .moveUp press enter mouse .moveDown press enter mouse .moveLeft press ent…" at bounding box center [480, 190] width 188 height 72
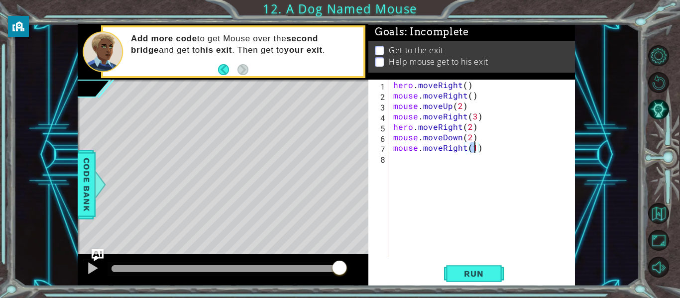
type textarea "mouse.moveRight(3)"
click at [433, 218] on div "hero . moveRight ( ) mouse . moveRight ( ) mouse . moveUp ( 2 ) mouse . moveRig…" at bounding box center [484, 179] width 187 height 199
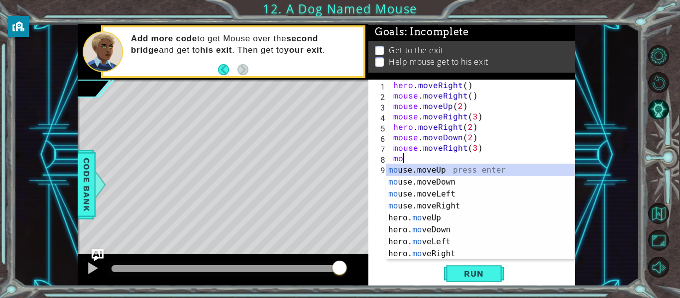
scroll to position [0, 0]
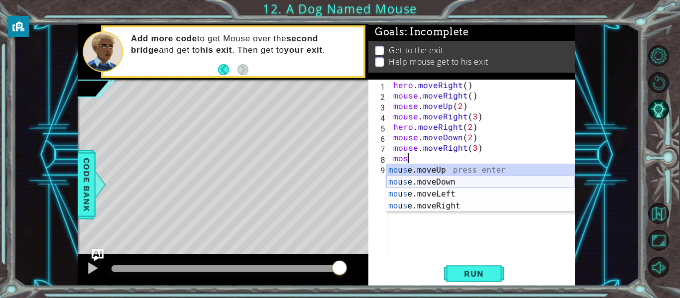
click at [436, 180] on div "mo u s e.moveUp press enter mo u s e.moveDown press enter mo u s e.moveLeft pre…" at bounding box center [480, 200] width 188 height 72
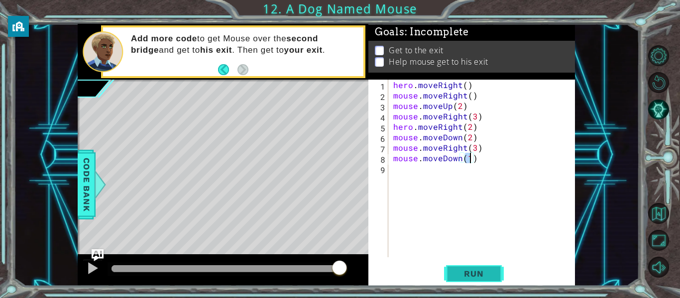
type textarea "mouse.moveDown(1)"
click at [463, 282] on button "Run" at bounding box center [474, 274] width 60 height 20
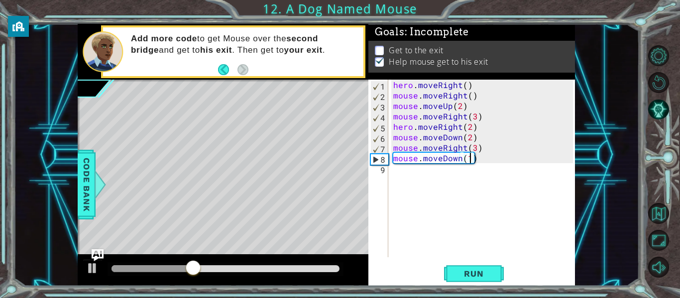
click at [444, 223] on div "hero . moveRight ( ) mouse . moveRight ( ) mouse . moveUp ( 2 ) mouse . moveRig…" at bounding box center [484, 179] width 187 height 199
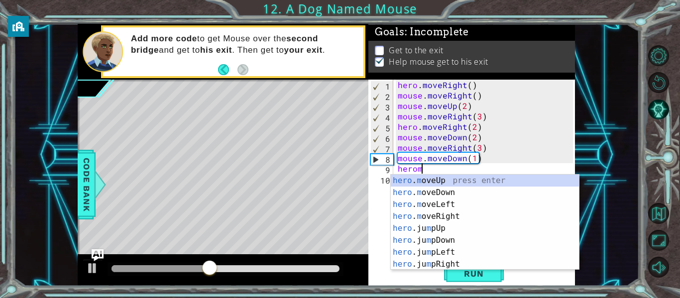
scroll to position [0, 1]
click at [435, 216] on div "hero . m oveUp press enter hero . m oveDown press enter hero . m oveLeft press …" at bounding box center [485, 235] width 188 height 120
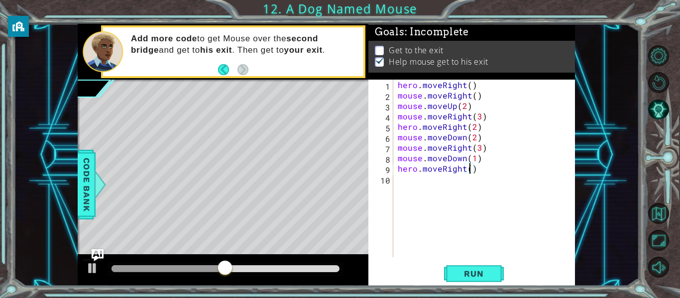
scroll to position [0, 4]
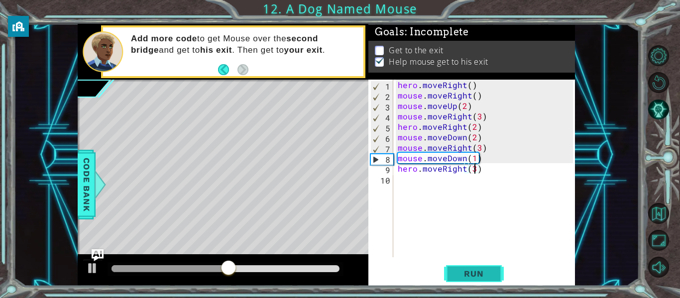
type textarea "hero.moveRight(3)"
click at [462, 275] on span "Run" at bounding box center [473, 274] width 39 height 10
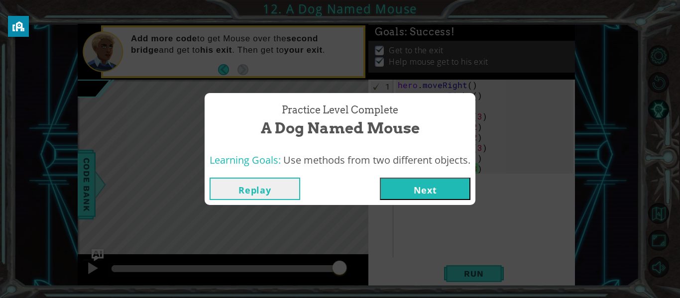
click at [443, 180] on button "Next" at bounding box center [425, 189] width 91 height 22
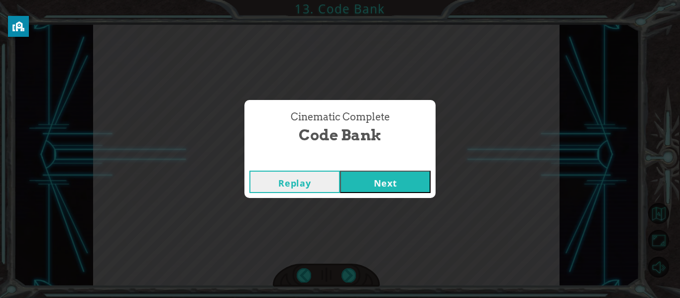
click at [371, 189] on button "Next" at bounding box center [385, 182] width 91 height 22
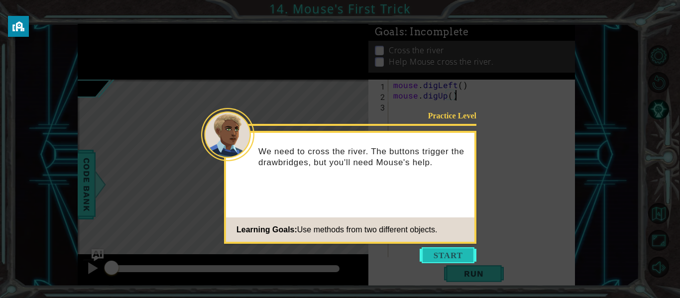
click at [442, 259] on button "Start" at bounding box center [448, 255] width 57 height 16
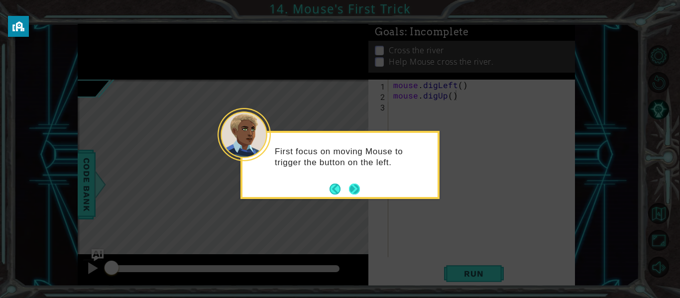
click at [357, 188] on button "Next" at bounding box center [354, 189] width 11 height 11
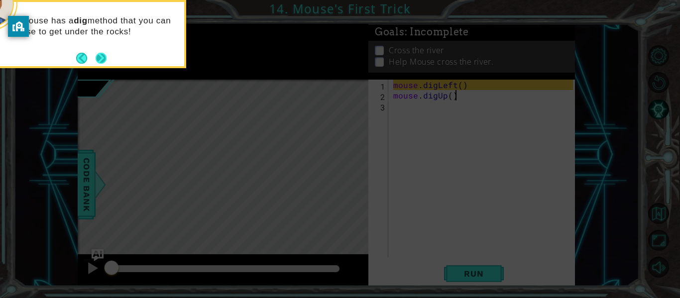
click at [100, 57] on button "Next" at bounding box center [101, 58] width 11 height 11
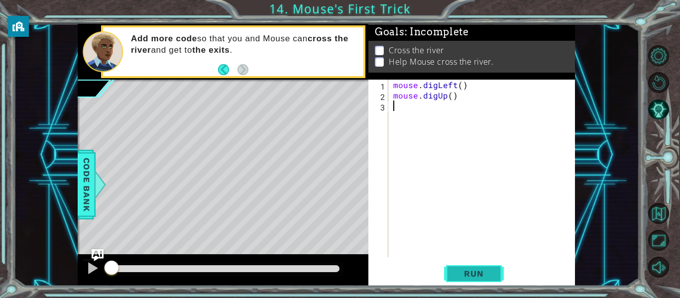
click at [485, 265] on button "Run" at bounding box center [474, 274] width 60 height 20
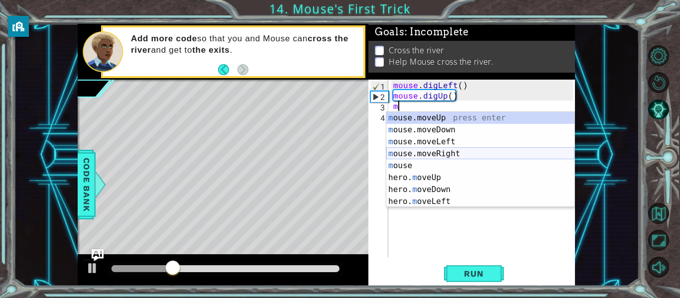
click at [421, 156] on div "m ouse.moveUp press enter m ouse.moveDown press enter m ouse.moveLeft press ent…" at bounding box center [480, 172] width 188 height 120
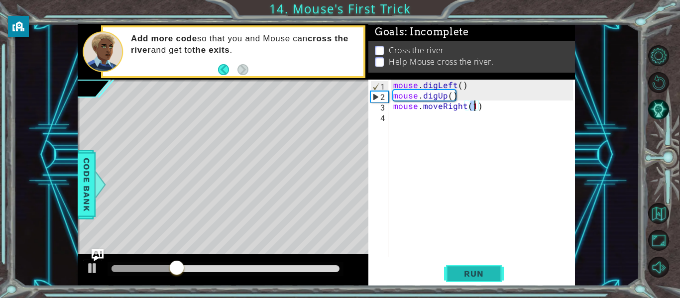
type textarea "mouse.moveRight(1)"
click at [478, 278] on span "Run" at bounding box center [473, 274] width 39 height 10
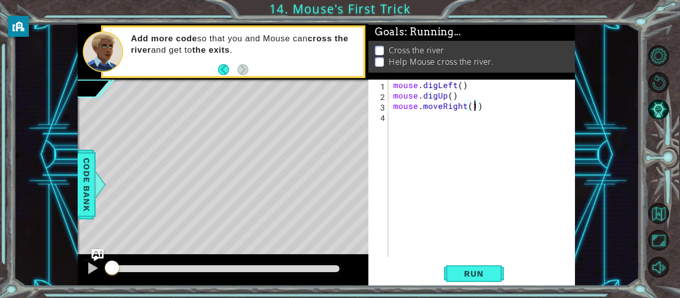
click at [403, 158] on div "mouse . digLeft ( ) mouse . digUp ( ) mouse . moveRight ( 1 )" at bounding box center [484, 179] width 187 height 199
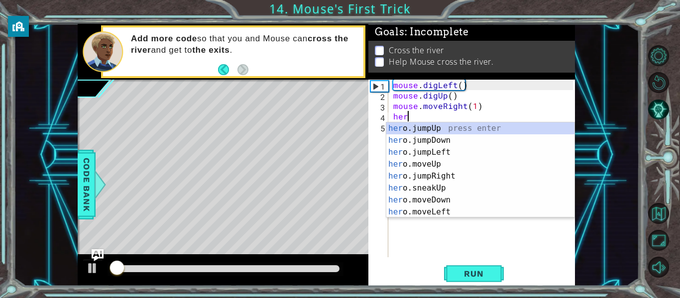
scroll to position [0, 0]
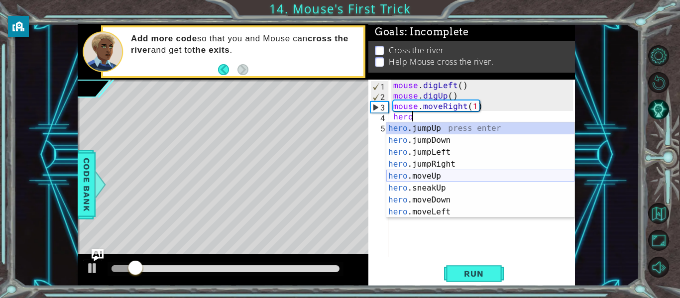
click at [450, 177] on div "hero .jumpUp press enter hero .jumpDown press enter hero .jumpLeft press enter …" at bounding box center [480, 182] width 188 height 120
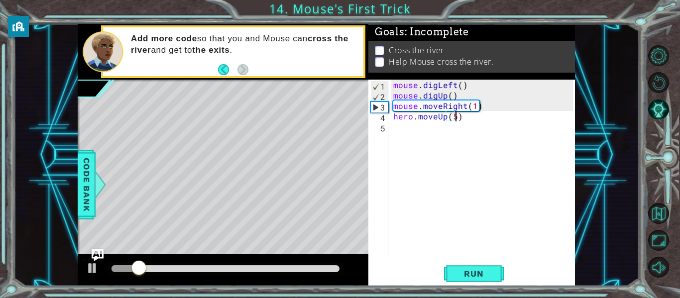
scroll to position [0, 3]
click at [463, 105] on div "mouse . digLeft ( ) mouse . digUp ( ) mouse . moveRight ( 1 ) hero . moveUp ( 5…" at bounding box center [484, 179] width 187 height 199
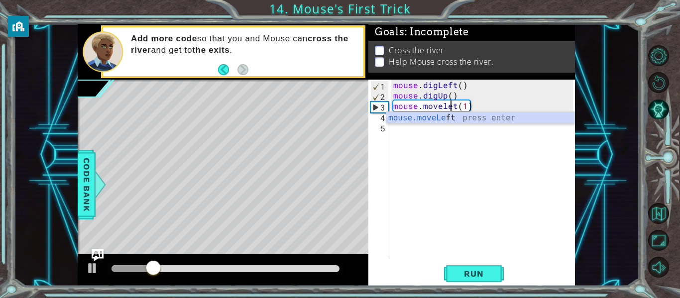
scroll to position [0, 4]
click at [468, 116] on div "mouse.moveLe ft press enter" at bounding box center [480, 130] width 188 height 36
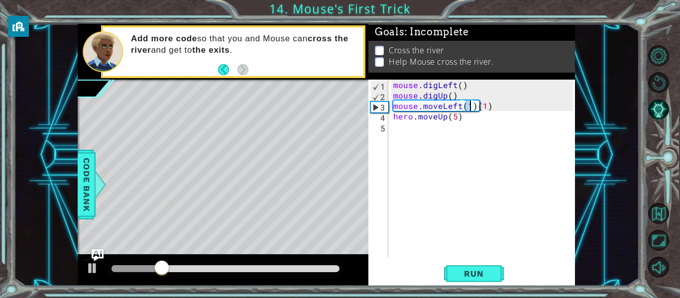
click at [473, 109] on div "mouse . digLeft ( ) mouse . digUp ( ) mouse . moveLeft ( 1 ) ( 1 ) hero . moveU…" at bounding box center [484, 179] width 187 height 199
click at [473, 105] on div "mouse . digLeft ( ) mouse . digUp ( ) mouse . moveLeft ( 1 ) ( 1 ) hero . moveU…" at bounding box center [484, 179] width 187 height 199
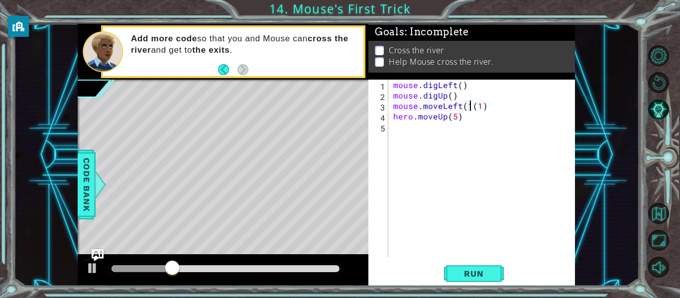
type textarea "mouse.moveLeft(1)"
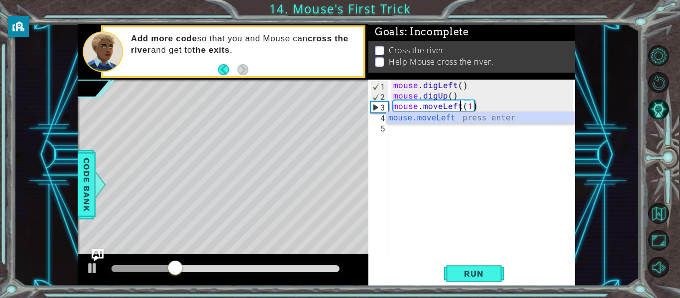
click at [473, 160] on div "mouse . digLeft ( ) mouse . digUp ( ) mouse . moveLeft ( 1 ) hero . moveUp ( 5 )" at bounding box center [484, 179] width 187 height 199
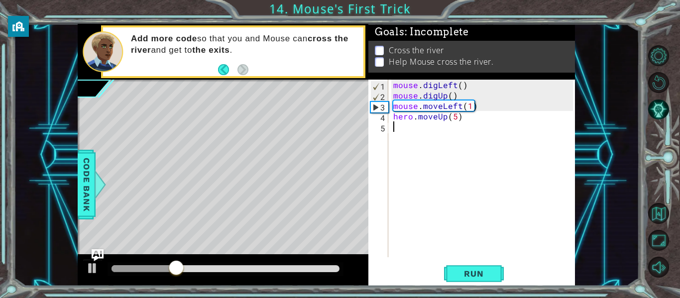
scroll to position [0, 0]
click at [463, 267] on button "Run" at bounding box center [474, 274] width 60 height 20
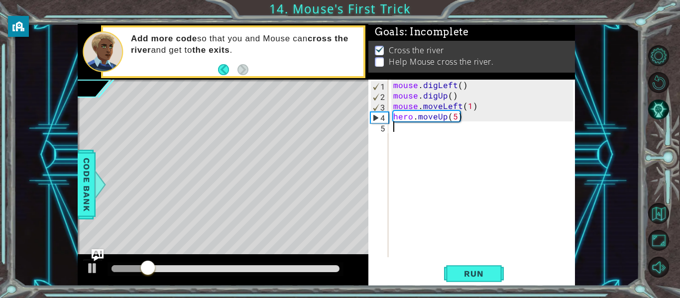
click at [478, 184] on div "mouse . digLeft ( ) mouse . digUp ( ) mouse . moveLeft ( 1 ) hero . moveUp ( 5 )" at bounding box center [484, 179] width 187 height 199
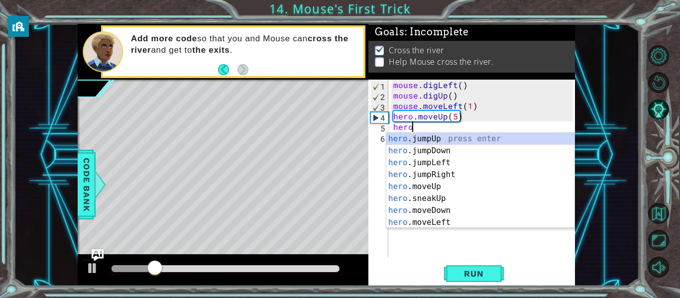
scroll to position [0, 1]
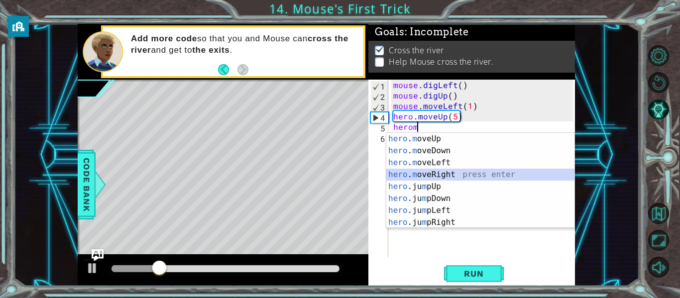
click at [463, 173] on div "hero . m oveUp press enter hero . m oveDown press enter hero . m oveLeft press …" at bounding box center [480, 193] width 188 height 120
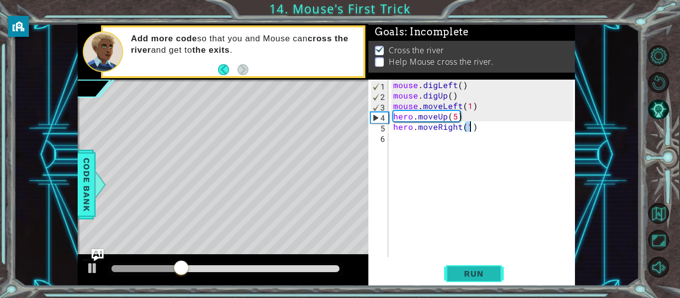
type textarea "hero.moveRight(1)"
click at [471, 276] on span "Run" at bounding box center [473, 274] width 39 height 10
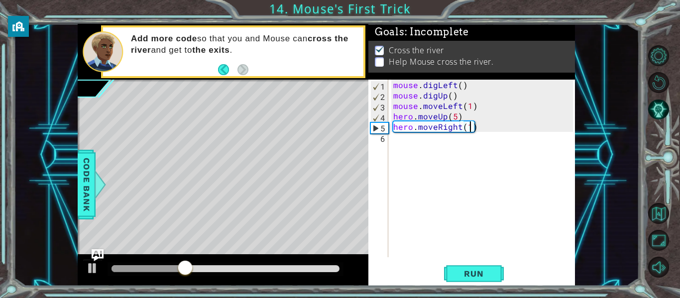
click at [467, 177] on div "mouse . digLeft ( ) mouse . digUp ( ) mouse . moveLeft ( 1 ) hero . moveUp ( 5 …" at bounding box center [484, 179] width 187 height 199
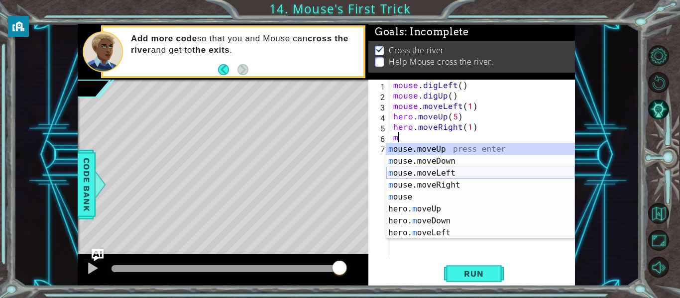
click at [414, 173] on div "m ouse.moveUp press enter m ouse.moveDown press enter m ouse.moveLeft press ent…" at bounding box center [480, 203] width 188 height 120
type textarea "mouse.moveLeft(1)"
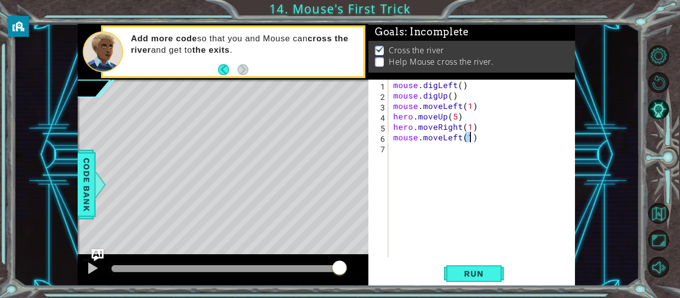
click at [413, 169] on div "mouse . digLeft ( ) mouse . digUp ( ) mouse . moveLeft ( 1 ) hero . moveUp ( 5 …" at bounding box center [484, 179] width 187 height 199
type textarea "mouse.digDown()"
click at [443, 245] on div "mouse . digLeft ( ) mouse . digUp ( ) mouse . moveLeft ( 1 ) hero . moveUp ( 5 …" at bounding box center [484, 179] width 187 height 199
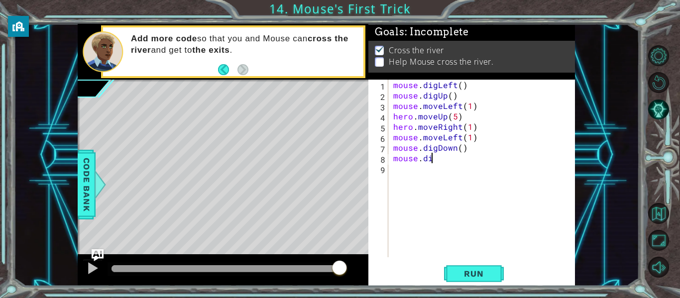
scroll to position [0, 2]
type textarea "mouse.digRight"
click at [444, 244] on div "mouse . digLeft ( ) mouse . digUp ( ) mouse . moveLeft ( 1 ) hero . moveUp ( 5 …" at bounding box center [484, 179] width 187 height 199
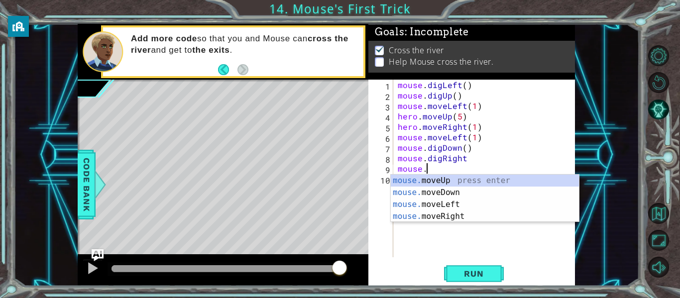
scroll to position [0, 1]
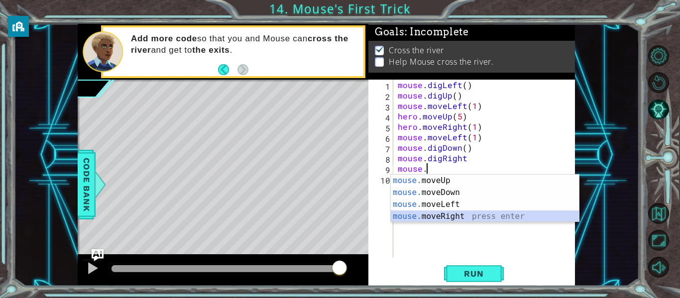
click at [452, 220] on div "mouse. moveUp press enter mouse. moveDown press enter mouse. moveLeft press ent…" at bounding box center [485, 211] width 188 height 72
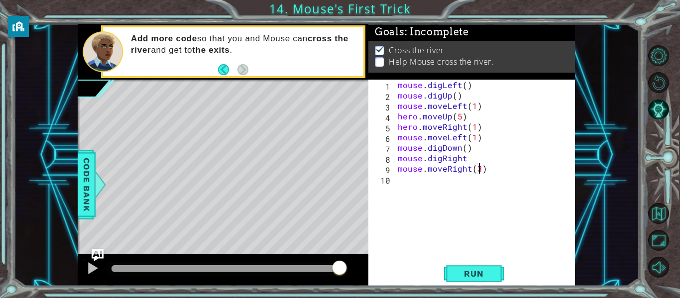
scroll to position [0, 5]
click at [465, 279] on button "Run" at bounding box center [474, 274] width 60 height 20
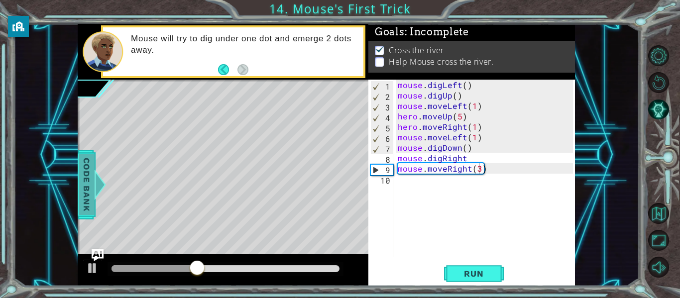
click at [49, 63] on div "1 ההההההההההההההההההההההההההההההההההההההההההההההההההההההההההההההההההההההההההההה…" at bounding box center [326, 155] width 626 height 262
click at [439, 158] on div "mouse . digLeft ( ) mouse . digUp ( ) mouse . moveLeft ( 1 ) hero . moveUp ( 5 …" at bounding box center [487, 179] width 182 height 199
click at [371, 172] on div "9" at bounding box center [382, 170] width 22 height 10
click at [372, 170] on div "9" at bounding box center [382, 170] width 22 height 10
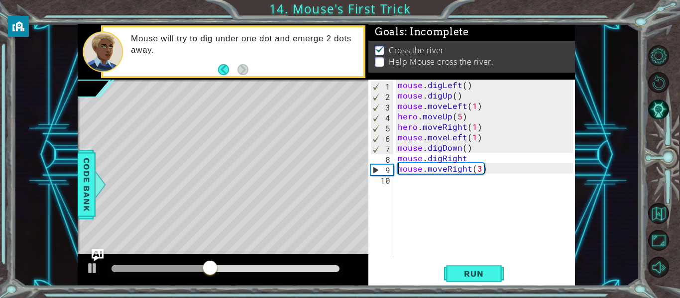
click at [391, 147] on div "7" at bounding box center [382, 149] width 22 height 10
click at [386, 159] on div "8" at bounding box center [381, 159] width 23 height 10
type textarea "mouse.digRight"
click at [386, 159] on div "8" at bounding box center [381, 159] width 23 height 10
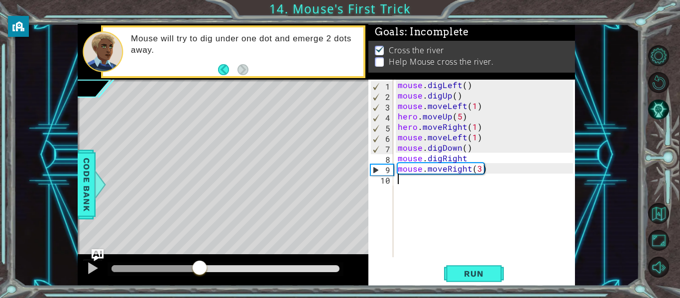
drag, startPoint x: 219, startPoint y: 269, endPoint x: 199, endPoint y: 269, distance: 19.9
click at [199, 269] on div at bounding box center [200, 269] width 18 height 18
drag, startPoint x: 199, startPoint y: 269, endPoint x: 178, endPoint y: 266, distance: 21.6
click at [178, 266] on div at bounding box center [181, 269] width 18 height 18
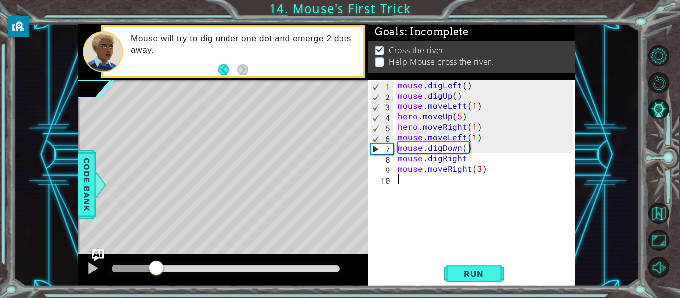
drag, startPoint x: 178, startPoint y: 266, endPoint x: 141, endPoint y: 262, distance: 37.1
click at [147, 262] on div at bounding box center [156, 269] width 18 height 18
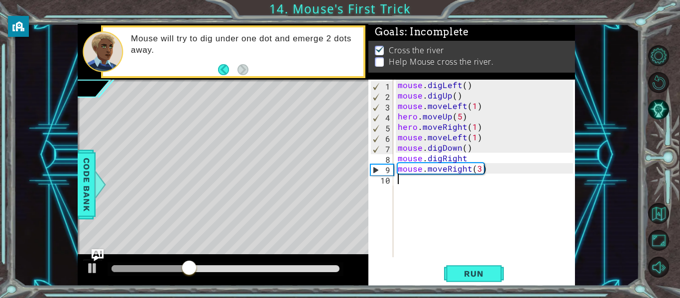
click at [474, 136] on div "mouse . digLeft ( ) mouse . digUp ( ) mouse . moveLeft ( 1 ) hero . moveUp ( 5 …" at bounding box center [487, 179] width 182 height 199
click at [460, 138] on div "mouse . digLeft ( ) mouse . digUp ( ) mouse . moveLeft ( 1 ) hero . moveUp ( 5 …" at bounding box center [487, 179] width 182 height 199
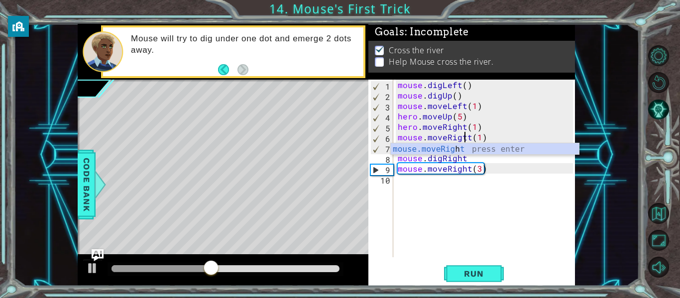
scroll to position [0, 4]
type textarea "mouse.moveRight(1)"
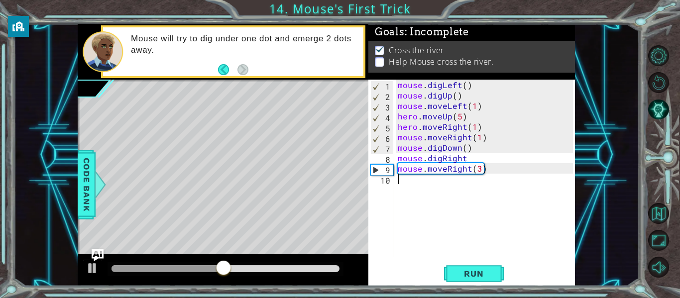
click at [496, 217] on div "mouse . digLeft ( ) mouse . digUp ( ) mouse . moveLeft ( 1 ) hero . moveUp ( 5 …" at bounding box center [487, 179] width 182 height 199
click at [483, 278] on span "Run" at bounding box center [473, 274] width 39 height 10
click at [476, 156] on div "mouse . digLeft ( ) mouse . digUp ( ) mouse . moveLeft ( 1 ) hero . moveUp ( 5 …" at bounding box center [487, 179] width 182 height 199
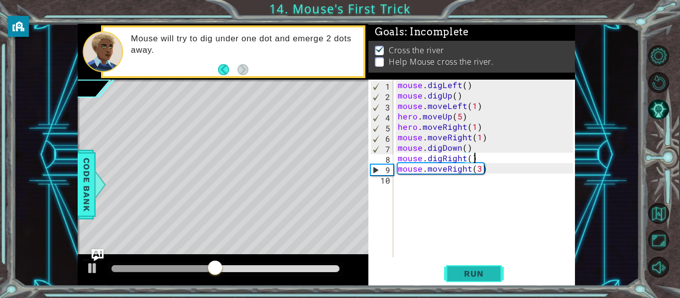
type textarea "mouse.digRight()"
click at [478, 276] on span "Run" at bounding box center [473, 274] width 39 height 10
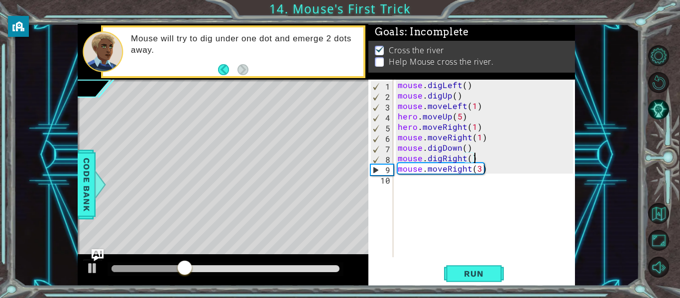
click at [459, 231] on div "mouse . digLeft ( ) mouse . digUp ( ) mouse . moveLeft ( 1 ) hero . moveUp ( 5 …" at bounding box center [487, 179] width 182 height 199
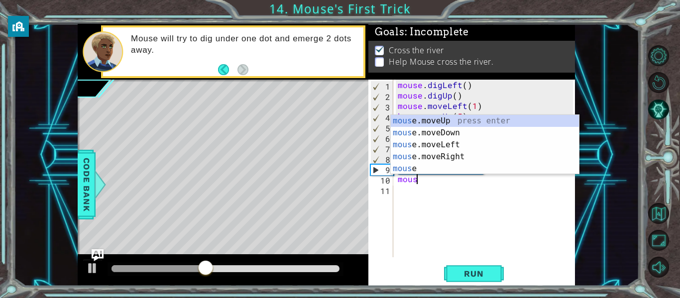
scroll to position [0, 1]
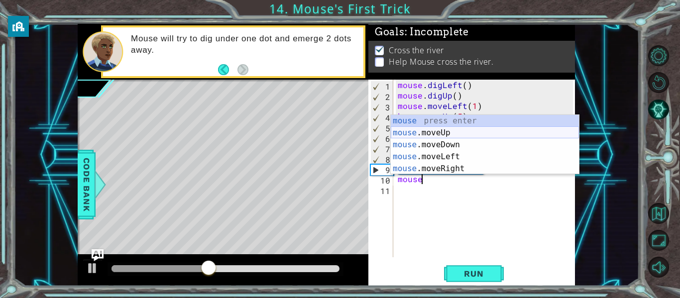
click at [460, 128] on div "mouse press enter mouse .moveUp press enter mouse .moveDown press enter mouse .…" at bounding box center [485, 157] width 188 height 84
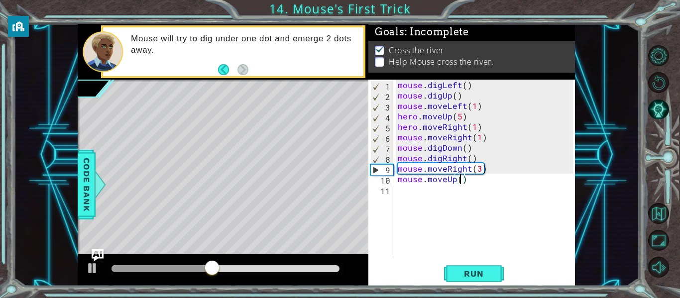
scroll to position [0, 4]
type textarea "mouse.moveUp(5)"
click at [458, 275] on span "Run" at bounding box center [473, 274] width 39 height 10
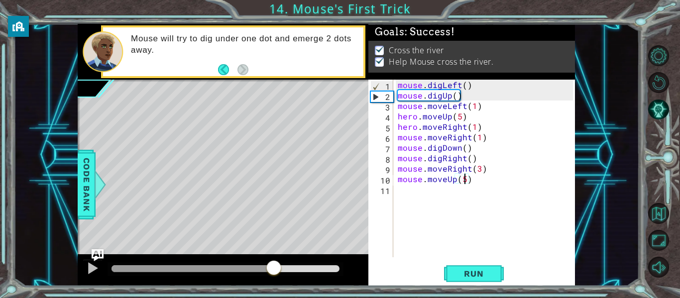
click at [273, 268] on div at bounding box center [226, 268] width 228 height 7
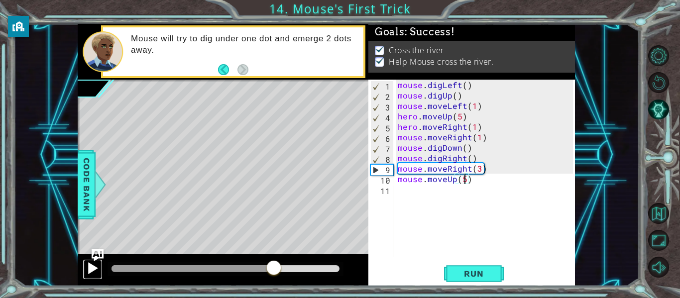
click at [95, 266] on div at bounding box center [92, 268] width 13 height 13
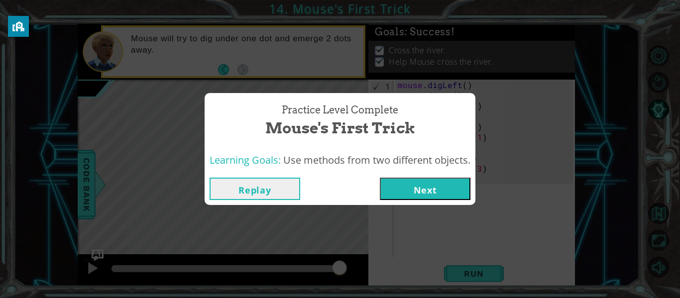
click at [449, 180] on button "Next" at bounding box center [425, 189] width 91 height 22
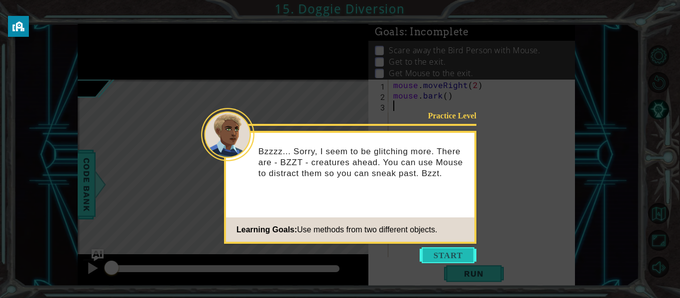
click at [447, 255] on button "Start" at bounding box center [448, 255] width 57 height 16
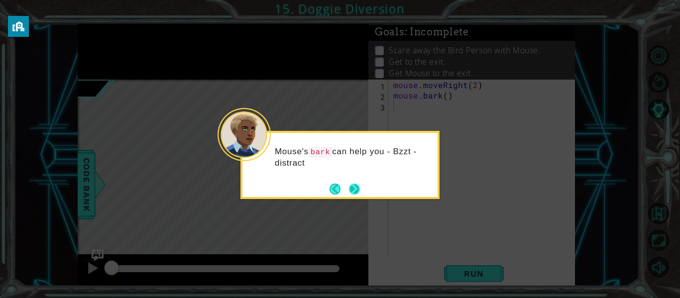
click at [360, 193] on button "Next" at bounding box center [354, 189] width 11 height 11
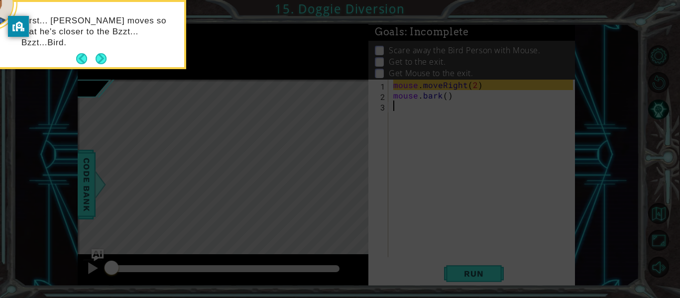
click at [360, 193] on icon at bounding box center [340, 149] width 680 height 298
click at [99, 49] on div "First... [PERSON_NAME] moves so that he's closer to the Bzzt... Bzzt...Bird." at bounding box center [86, 36] width 195 height 61
click at [100, 56] on button "Next" at bounding box center [101, 58] width 11 height 11
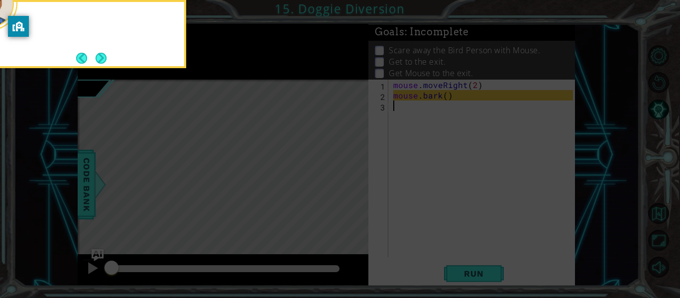
click at [100, 56] on button "Next" at bounding box center [101, 58] width 11 height 11
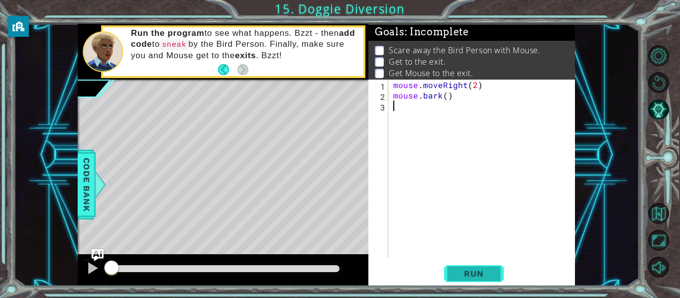
click at [497, 276] on button "Run" at bounding box center [474, 274] width 60 height 20
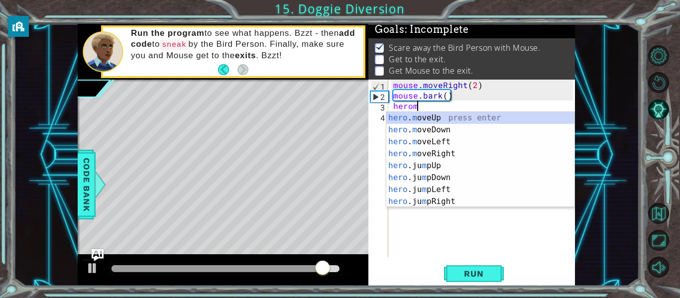
scroll to position [0, 1]
click at [463, 156] on div "hero . m oveUp press enter hero . m oveDown press enter hero . m oveLeft press …" at bounding box center [480, 172] width 188 height 120
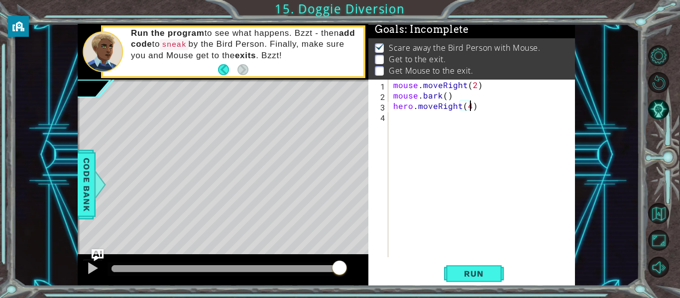
scroll to position [0, 4]
click at [484, 277] on span "Run" at bounding box center [473, 274] width 39 height 10
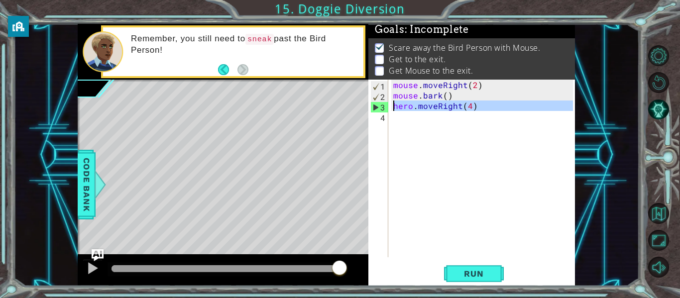
drag, startPoint x: 485, startPoint y: 160, endPoint x: 390, endPoint y: 105, distance: 109.6
click at [390, 105] on div "hero.moveRight(4) 1 2 3 4 mouse . moveRight ( 2 ) mouse . bark ( ) hero . moveR…" at bounding box center [470, 169] width 205 height 178
type textarea "hero.moveRight(4)"
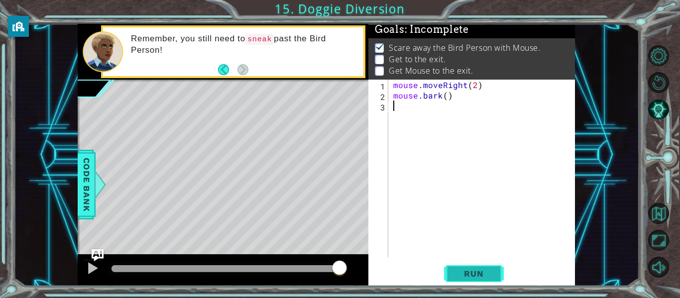
click at [467, 281] on button "Run" at bounding box center [474, 274] width 60 height 20
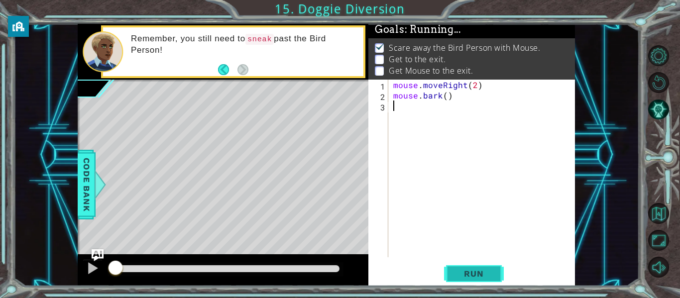
click at [467, 281] on button "Run" at bounding box center [474, 274] width 60 height 20
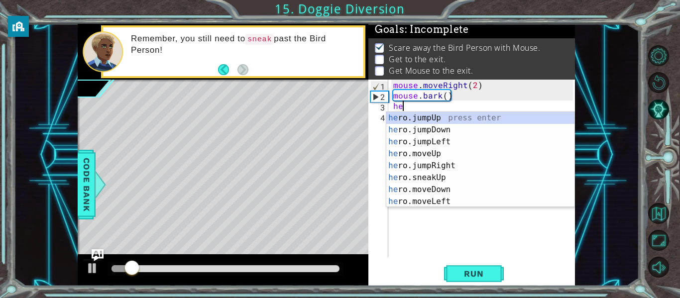
scroll to position [0, 0]
click at [453, 190] on div "her o.jumpUp press enter her o.jumpDown press enter her o.jumpLeft press enter …" at bounding box center [480, 172] width 188 height 120
type textarea "hero.moveDown(1)"
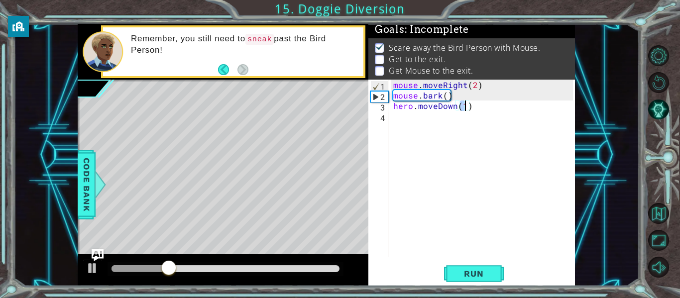
click at [453, 190] on div "mouse . moveRight ( 2 ) mouse . bark ( ) hero . moveDown ( 1 )" at bounding box center [484, 179] width 187 height 199
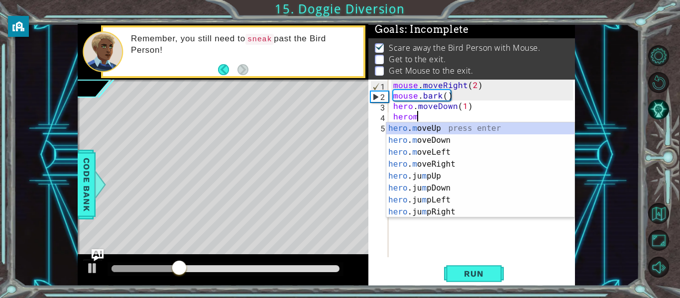
scroll to position [0, 1]
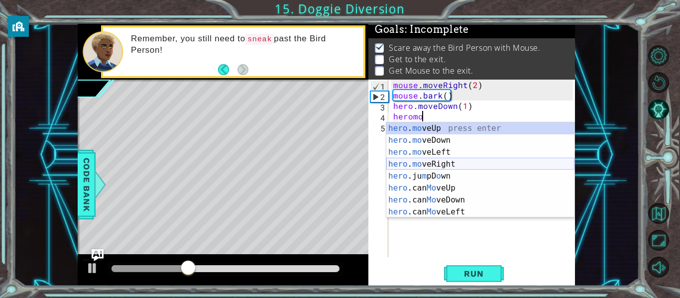
click at [447, 165] on div "hero . mo veUp press enter hero . mo veDown press enter hero . mo veLeft press …" at bounding box center [480, 182] width 188 height 120
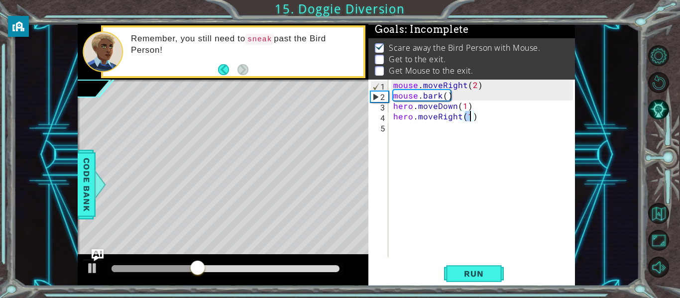
scroll to position [0, 4]
type textarea "hero.moveRight(4)"
click at [458, 275] on span "Run" at bounding box center [473, 274] width 39 height 10
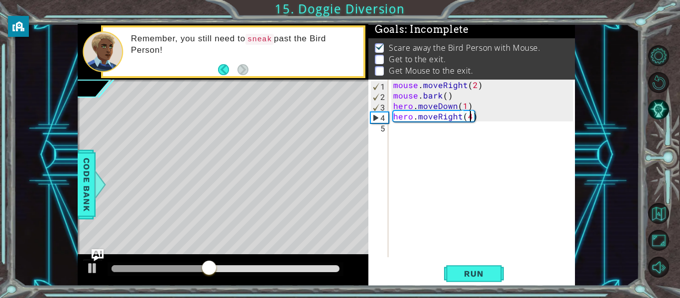
click at [449, 222] on div "mouse . moveRight ( 2 ) mouse . bark ( ) hero . moveDown ( 1 ) hero . moveRight…" at bounding box center [484, 179] width 187 height 199
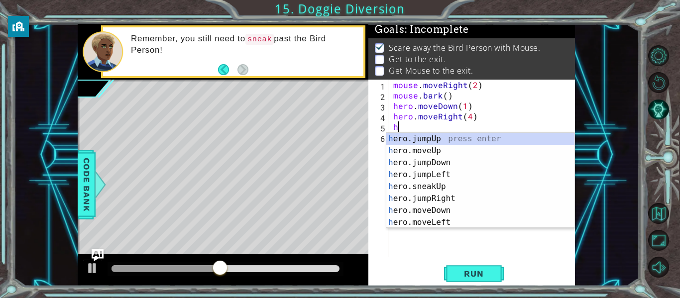
type textarea "her"
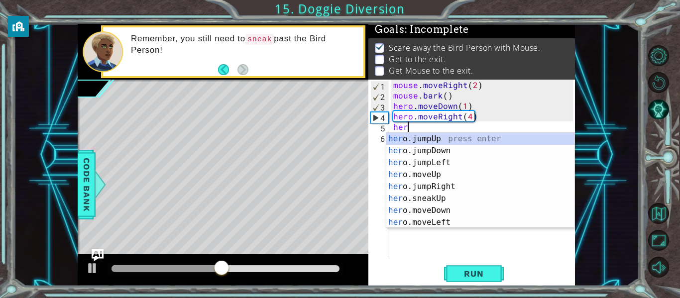
scroll to position [0, 0]
click at [466, 134] on div "her o.jumpUp press enter her o.jumpDown press enter her o.jumpLeft press enter …" at bounding box center [480, 193] width 188 height 120
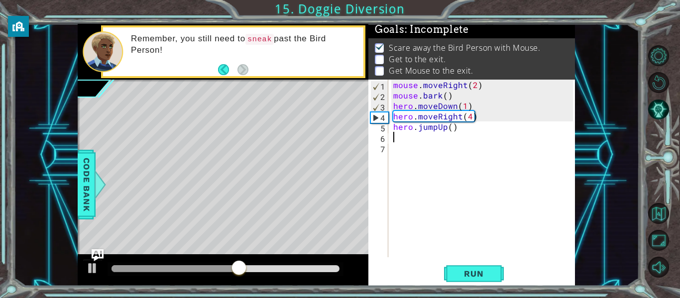
click at [451, 128] on div "mouse . moveRight ( 2 ) mouse . bark ( ) hero . moveDown ( 1 ) hero . moveRight…" at bounding box center [484, 179] width 187 height 199
type textarea "hero.jumpUp(2)"
click at [469, 273] on span "Run" at bounding box center [473, 274] width 39 height 10
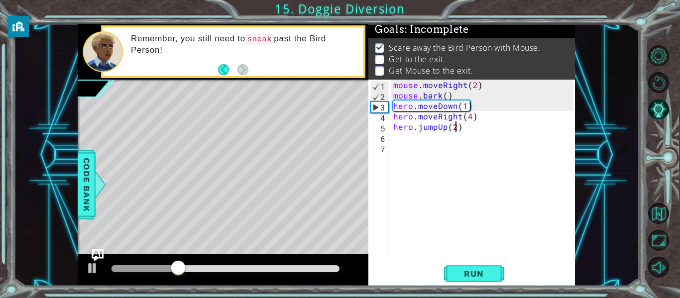
click at [392, 129] on div "mouse . moveRight ( 2 ) mouse . bark ( ) hero . moveDown ( 1 ) hero . moveRight…" at bounding box center [484, 179] width 187 height 199
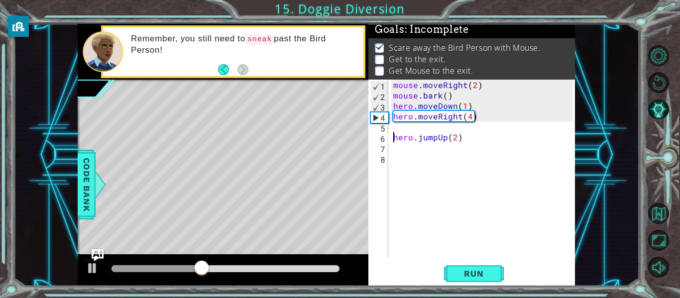
click at [401, 127] on div "mouse . moveRight ( 2 ) mouse . bark ( ) hero . moveDown ( 1 ) hero . moveRight…" at bounding box center [484, 179] width 187 height 199
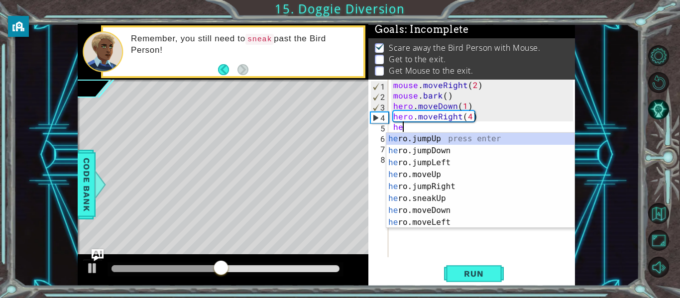
scroll to position [0, 0]
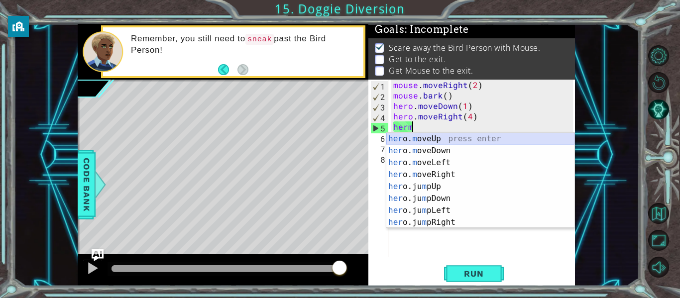
click at [417, 135] on div "her o. m oveUp press enter her o. m oveDown press enter her o. m oveLeft press …" at bounding box center [480, 193] width 188 height 120
type textarea "hero.moveUp(1)"
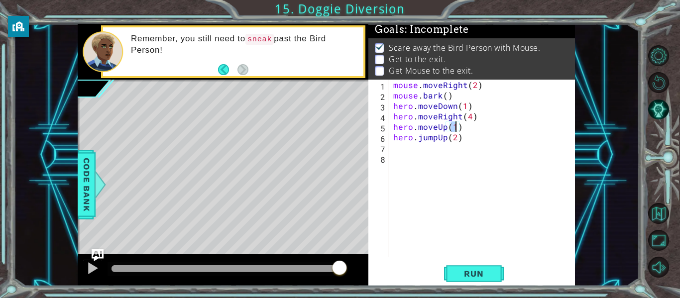
click at [428, 167] on div "mouse . moveRight ( 2 ) mouse . bark ( ) hero . moveDown ( 1 ) hero . moveRight…" at bounding box center [484, 179] width 187 height 199
click at [472, 278] on span "Run" at bounding box center [473, 274] width 39 height 10
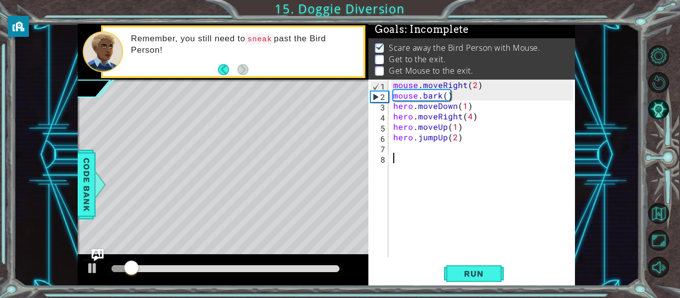
click at [424, 148] on div "mouse . moveRight ( 2 ) mouse . bark ( ) hero . moveDown ( 1 ) hero . moveRight…" at bounding box center [484, 179] width 187 height 199
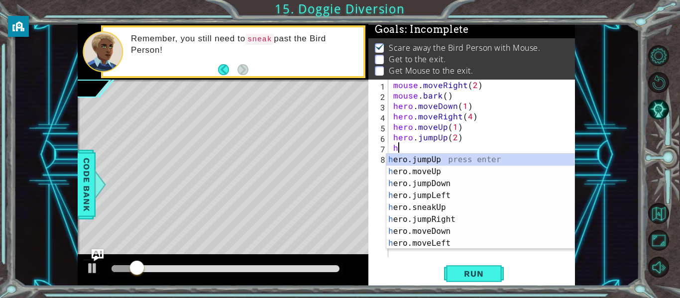
type textarea "her"
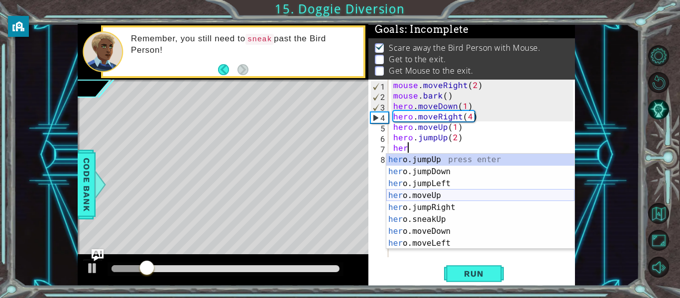
click at [453, 204] on div "her o.jumpUp press enter her o.jumpDown press enter her o.jumpLeft press enter …" at bounding box center [480, 214] width 188 height 120
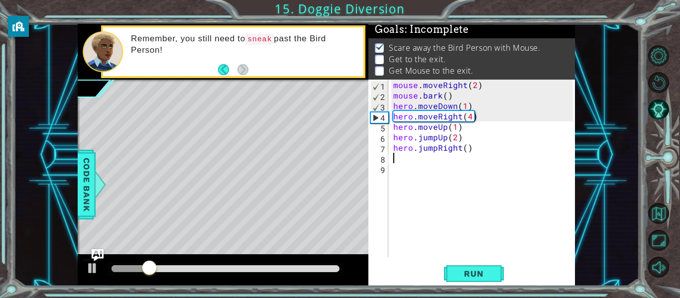
scroll to position [0, 0]
click at [454, 170] on div "mouse . moveRight ( 2 ) mouse . bark ( ) hero . moveDown ( 1 ) hero . moveRight…" at bounding box center [484, 179] width 187 height 199
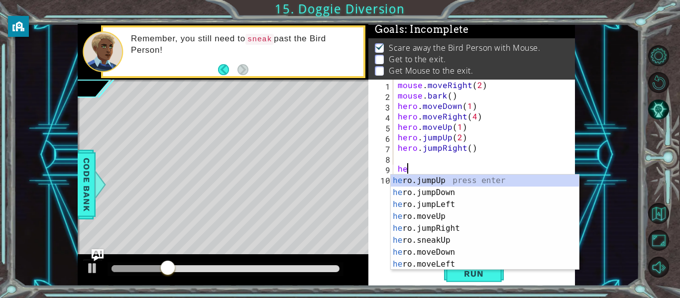
scroll to position [0, 0]
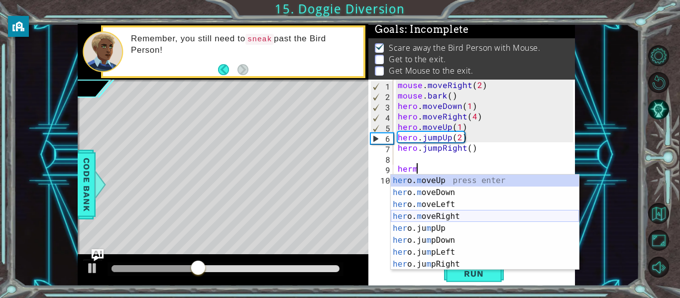
click at [461, 217] on div "her o. m oveUp press enter her o. m oveDown press enter her o. m oveLeft press …" at bounding box center [485, 235] width 188 height 120
type textarea "hero.moveRight(1)"
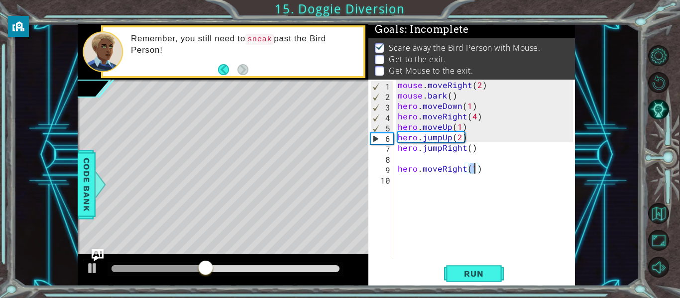
click at [443, 157] on div "mouse . moveRight ( 2 ) mouse . bark ( ) hero . moveDown ( 1 ) hero . moveRight…" at bounding box center [487, 179] width 182 height 199
type textarea "\"
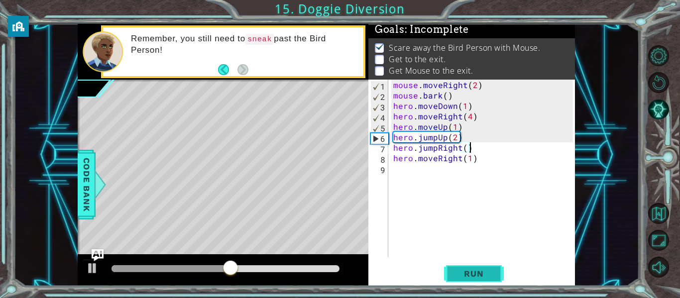
click at [475, 276] on span "Run" at bounding box center [473, 274] width 39 height 10
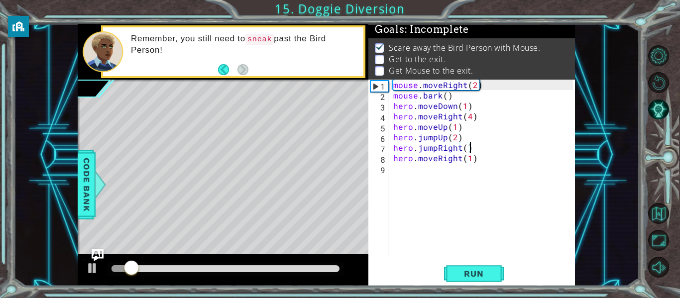
click at [419, 162] on div "mouse . moveRight ( 2 ) mouse . bark ( ) hero . moveDown ( 1 ) hero . moveRight…" at bounding box center [484, 179] width 187 height 199
type textarea "hero.moveRight(1)"
click at [422, 176] on div "mouse . moveRight ( 2 ) mouse . bark ( ) hero . moveDown ( 1 ) hero . moveRight…" at bounding box center [484, 179] width 187 height 199
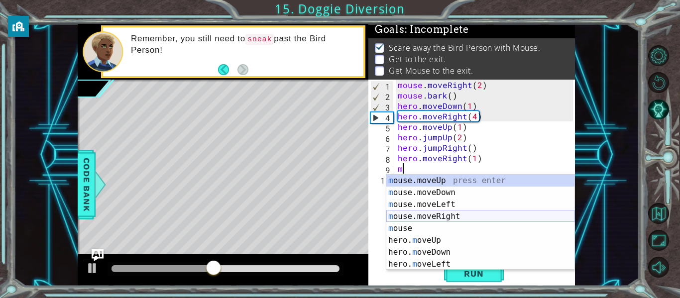
click at [458, 219] on div "m ouse.moveUp press enter m ouse.moveDown press enter m ouse.moveLeft press ent…" at bounding box center [480, 235] width 188 height 120
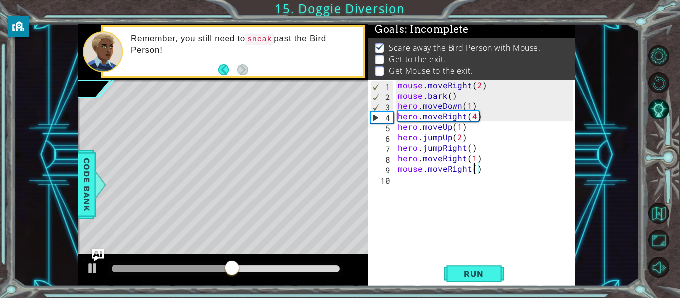
type textarea "mouse.moveRight(3)"
click at [463, 230] on div "mouse . moveRight ( 2 ) mouse . bark ( ) hero . moveDown ( 1 ) hero . moveRight…" at bounding box center [487, 179] width 182 height 199
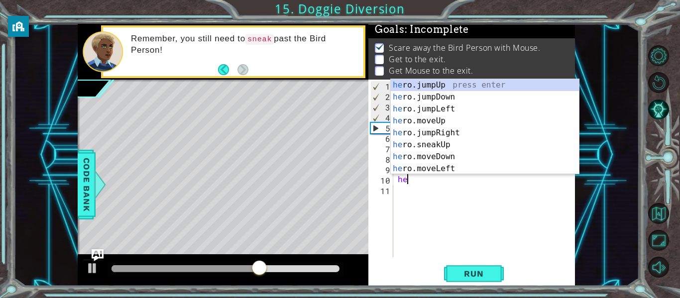
type textarea "h"
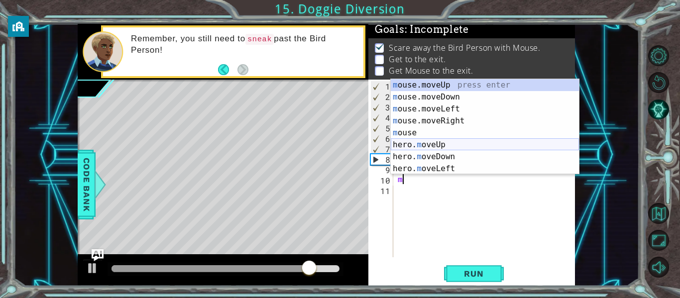
click at [443, 145] on div "m ouse.moveUp press enter m ouse.moveDown press enter m ouse.moveLeft press ent…" at bounding box center [485, 139] width 188 height 120
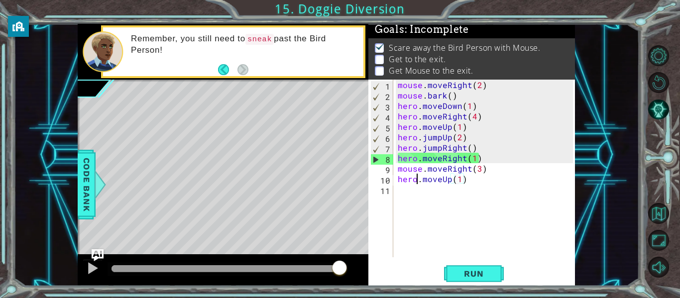
click at [418, 180] on div "mouse . moveRight ( 2 ) mouse . bark ( ) hero . moveDown ( 1 ) hero . moveRight…" at bounding box center [487, 179] width 182 height 199
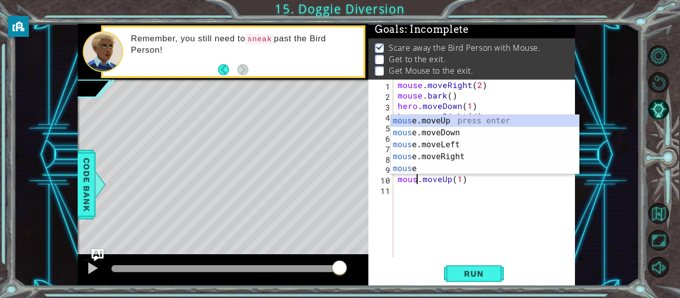
type textarea "mouse.moveUp(1)"
click at [417, 239] on div "mouse . moveRight ( 2 ) mouse . bark ( ) hero . moveDown ( 1 ) hero . moveRight…" at bounding box center [487, 179] width 182 height 199
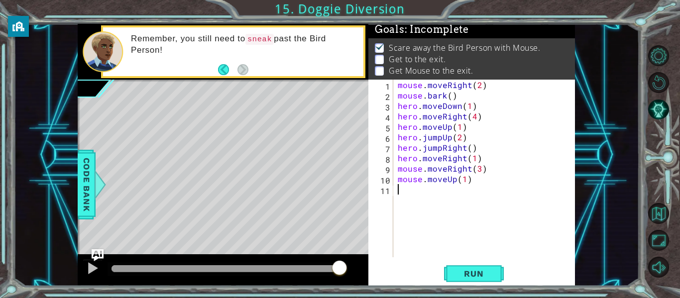
scroll to position [0, 0]
click at [480, 172] on div "mouse . moveRight ( 2 ) mouse . bark ( ) hero . moveDown ( 1 ) hero . moveRight…" at bounding box center [487, 179] width 182 height 199
click at [442, 262] on div "mouse.moveRight(2) 1 2 3 4 5 6 7 8 9 10 11 mouse . moveRight ( 2 ) mouse . bark…" at bounding box center [471, 183] width 207 height 207
click at [465, 181] on div "mouse . moveRight ( 2 ) mouse . bark ( ) hero . moveDown ( 1 ) hero . moveRight…" at bounding box center [487, 179] width 182 height 199
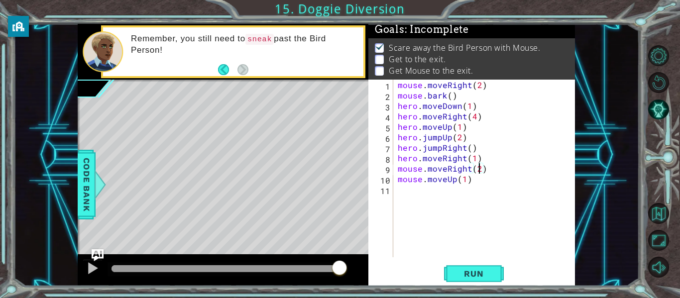
type textarea "mouse.moveUp(1)"
click at [464, 267] on button "Run" at bounding box center [474, 274] width 60 height 20
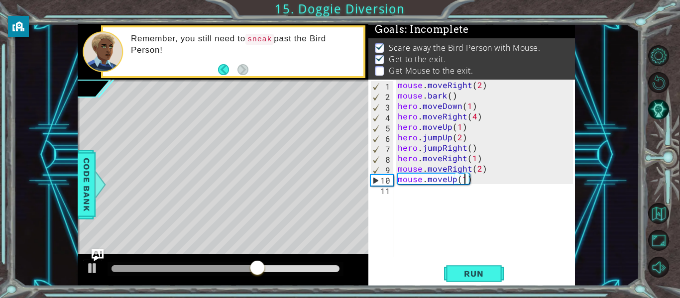
click at [428, 237] on div "mouse . moveRight ( 2 ) mouse . bark ( ) hero . moveDown ( 1 ) hero . moveRight…" at bounding box center [487, 179] width 182 height 199
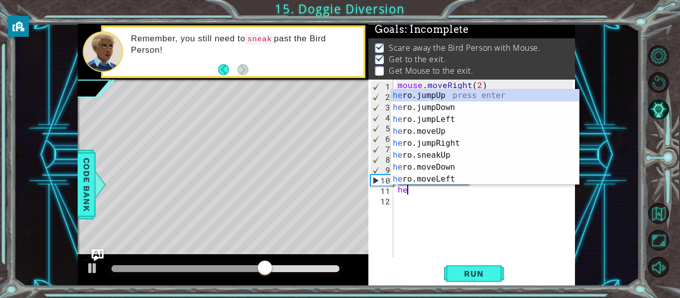
scroll to position [0, 0]
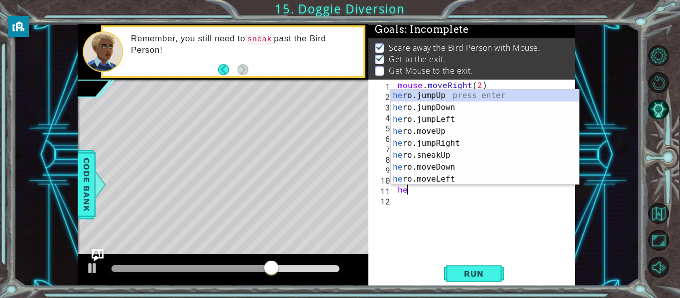
type textarea "h"
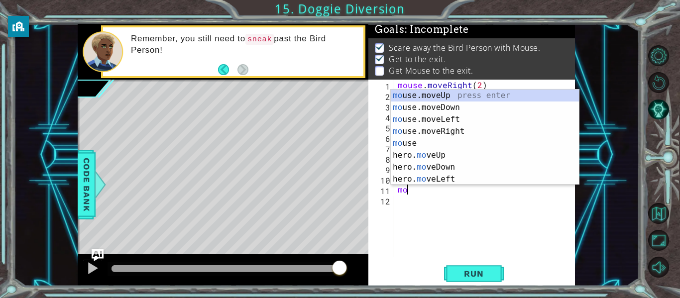
type textarea "m"
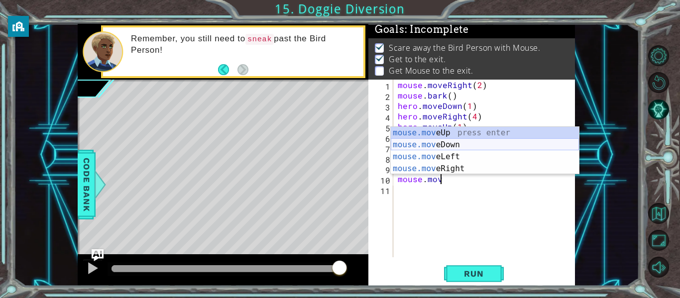
click at [450, 148] on div "mouse.mov eUp press enter mouse.mov eDown press enter mouse.mov eLeft press ent…" at bounding box center [485, 163] width 188 height 72
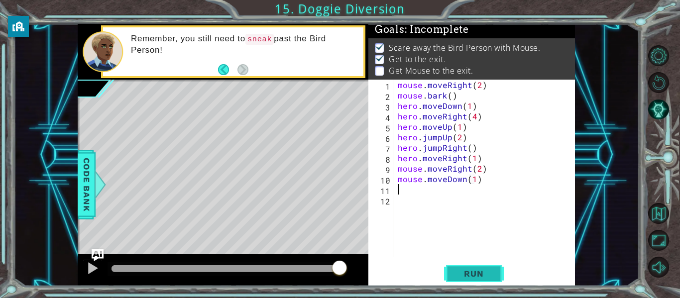
type textarea "mouse.moveDown(1)"
click at [465, 281] on button "Run" at bounding box center [474, 274] width 60 height 20
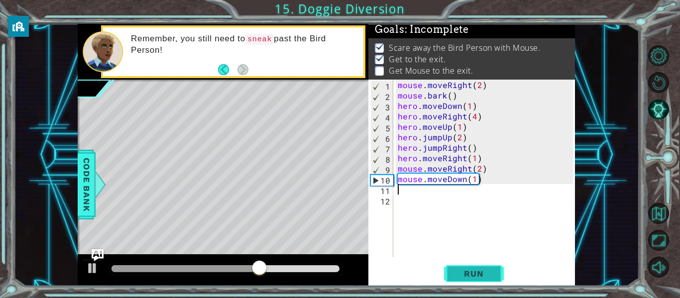
click at [464, 272] on span "Run" at bounding box center [473, 274] width 39 height 10
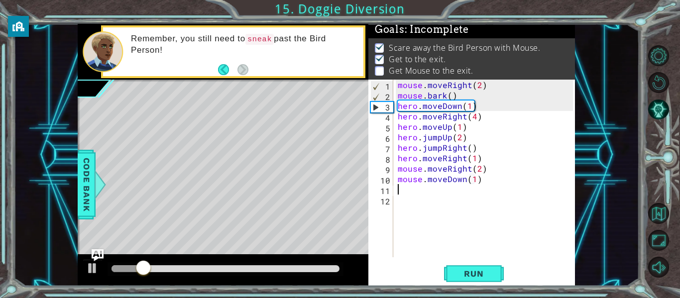
click at [478, 160] on div "mouse . moveRight ( 2 ) mouse . bark ( ) hero . moveDown ( 1 ) hero . moveRight…" at bounding box center [487, 179] width 182 height 199
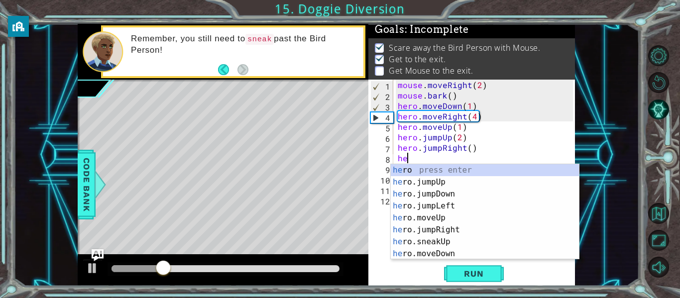
type textarea "h"
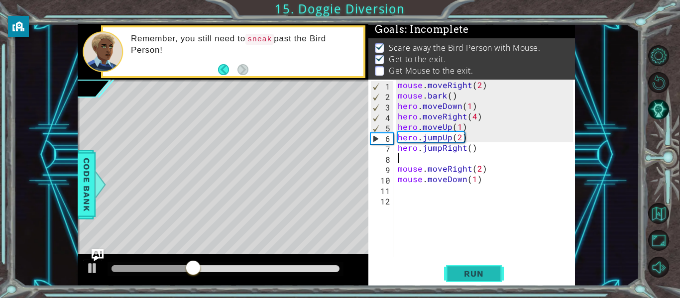
click at [475, 279] on button "Run" at bounding box center [474, 274] width 60 height 20
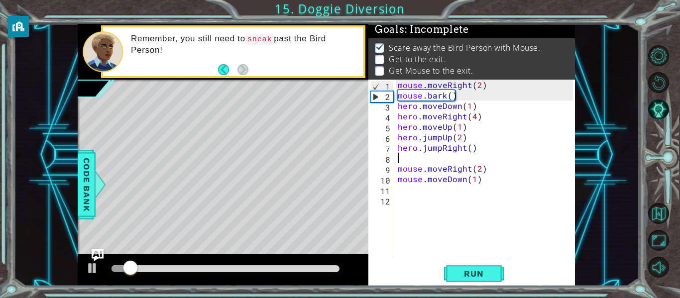
click at [459, 192] on div "mouse . moveRight ( 2 ) mouse . bark ( ) hero . moveDown ( 1 ) hero . moveRight…" at bounding box center [487, 179] width 182 height 199
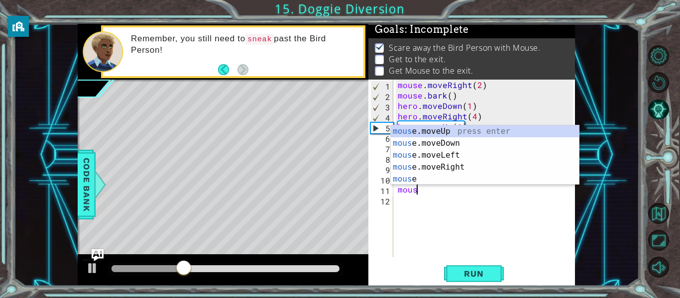
scroll to position [0, 1]
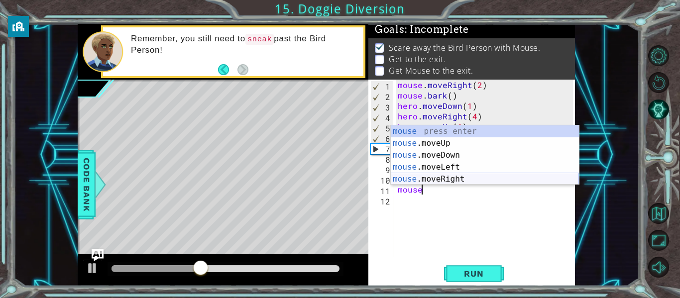
click at [452, 176] on div "mouse press enter mouse .moveUp press enter mouse .moveDown press enter mouse .…" at bounding box center [485, 167] width 188 height 84
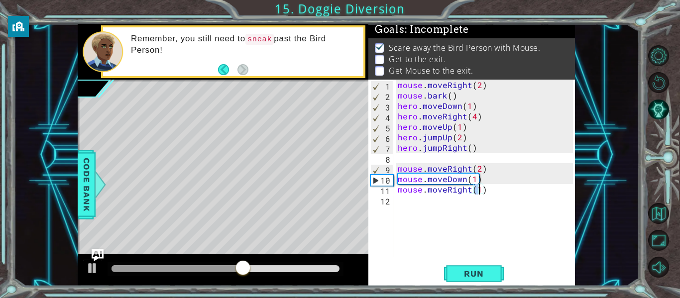
type textarea "mouse.moveRight(3)"
click at [447, 231] on div "mouse . moveRight ( 2 ) mouse . bark ( ) hero . moveDown ( 1 ) hero . moveRight…" at bounding box center [487, 179] width 182 height 199
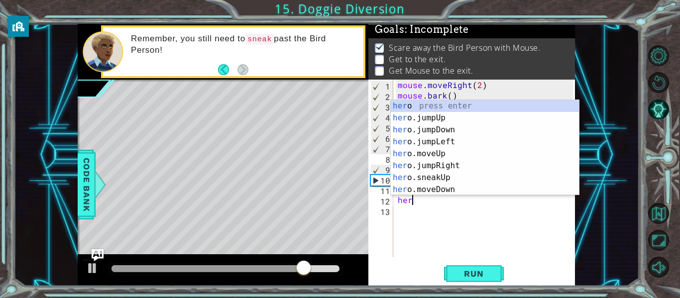
scroll to position [0, 0]
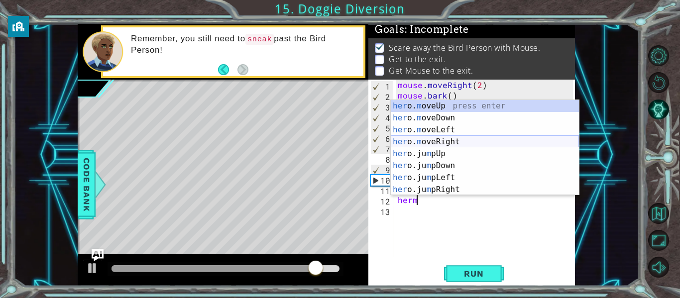
click at [433, 145] on div "her o. m oveUp press enter her o. m oveDown press enter her o. m oveLeft press …" at bounding box center [485, 160] width 188 height 120
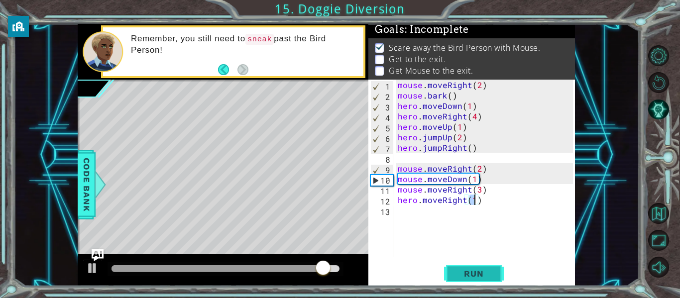
type textarea "hero.moveRight(1)"
click at [452, 273] on button "Run" at bounding box center [474, 274] width 60 height 20
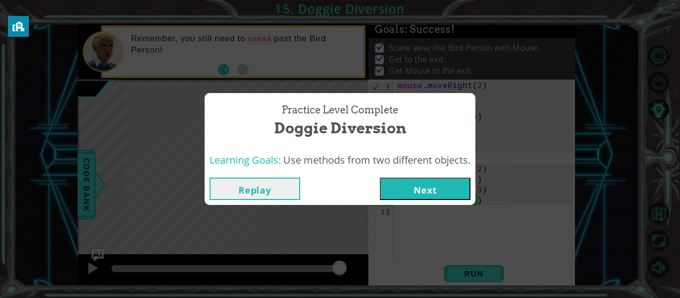
click at [446, 200] on button "Next" at bounding box center [425, 189] width 91 height 22
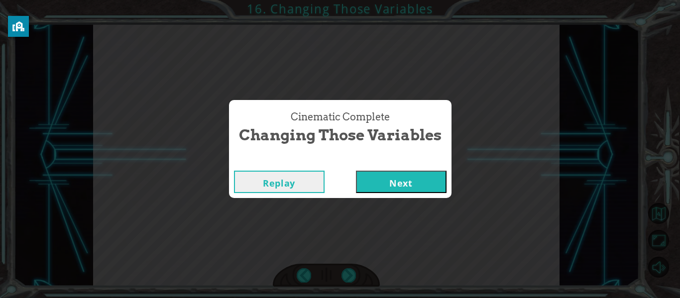
click at [446, 200] on div "Cinematic Complete Changing Those Variables Replay Next" at bounding box center [340, 149] width 680 height 298
click at [445, 187] on button "Next" at bounding box center [401, 182] width 91 height 22
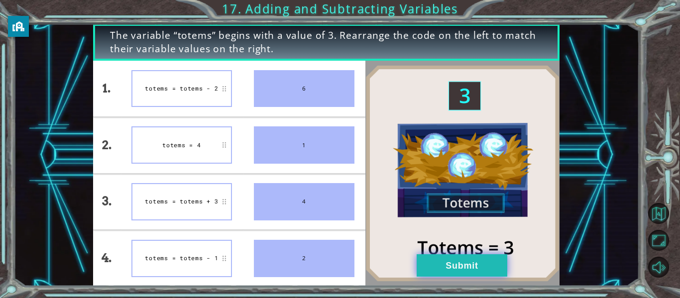
click at [468, 271] on button "Submit" at bounding box center [462, 265] width 91 height 22
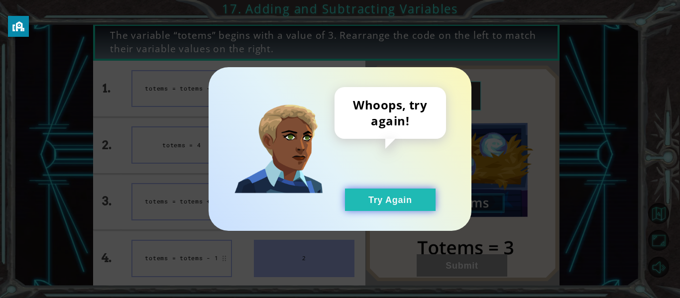
click at [396, 209] on button "Try Again" at bounding box center [390, 200] width 91 height 22
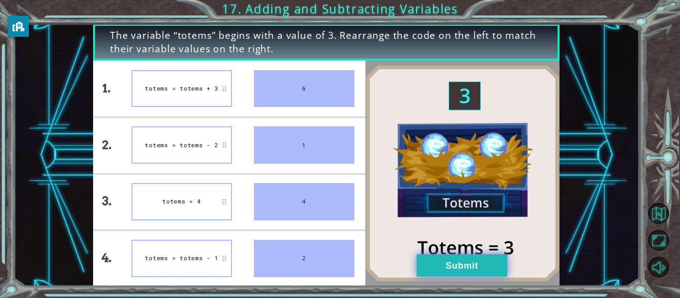
click at [439, 264] on button "Submit" at bounding box center [462, 265] width 91 height 22
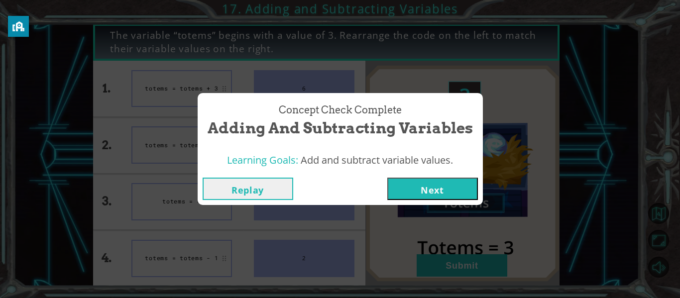
click at [438, 194] on button "Next" at bounding box center [432, 189] width 91 height 22
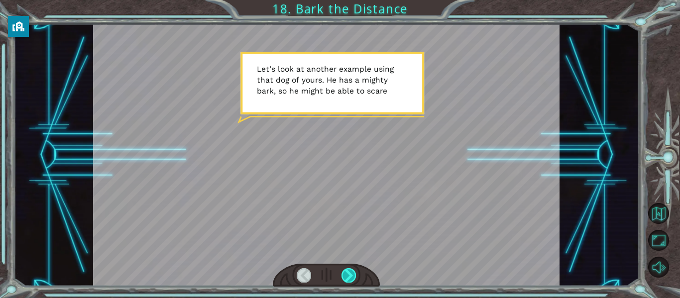
click at [348, 272] on div at bounding box center [349, 275] width 14 height 14
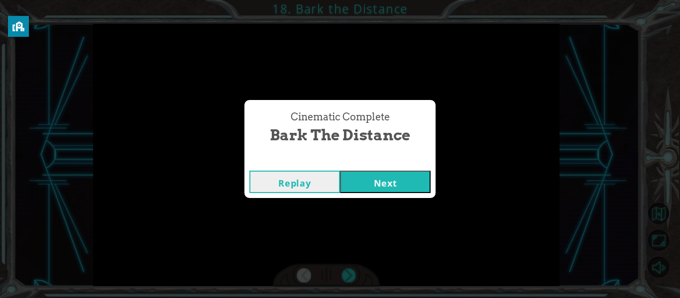
click at [393, 167] on div "Replay Next" at bounding box center [339, 182] width 191 height 32
click at [398, 179] on button "Next" at bounding box center [385, 182] width 91 height 22
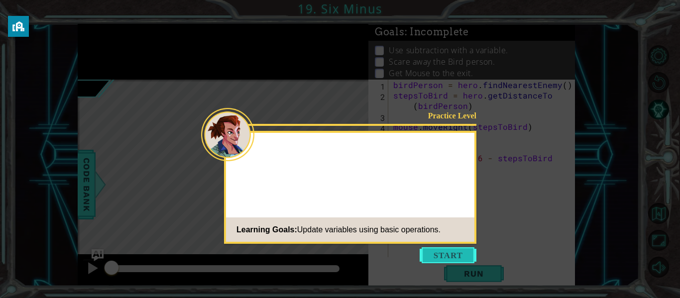
click at [455, 251] on button "Start" at bounding box center [448, 255] width 57 height 16
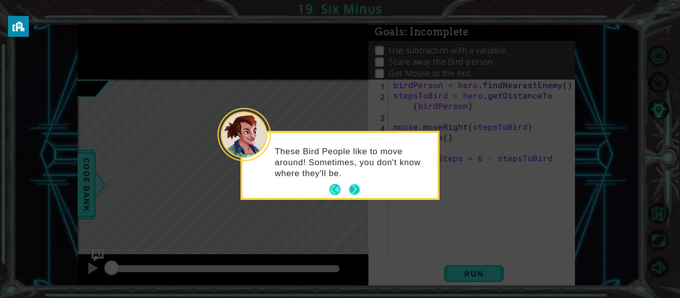
click at [351, 191] on button "Next" at bounding box center [354, 189] width 11 height 11
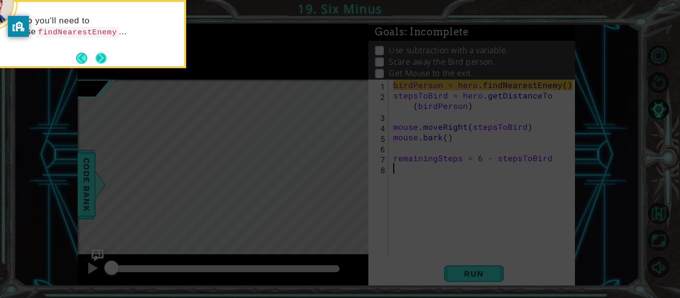
click at [106, 53] on button "Next" at bounding box center [101, 58] width 11 height 11
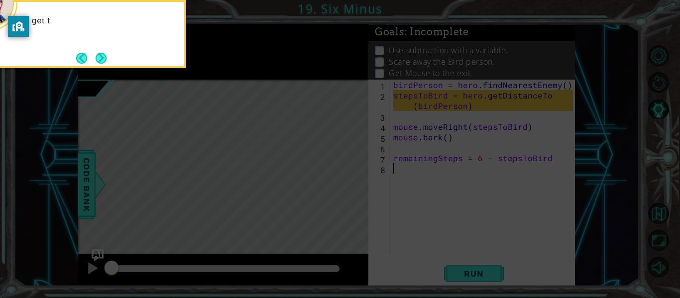
click at [106, 53] on button "Next" at bounding box center [101, 58] width 11 height 11
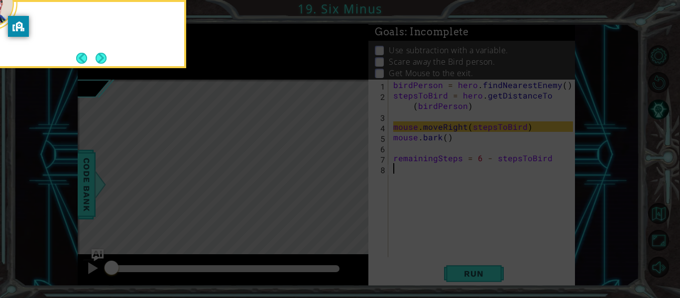
click at [106, 53] on button "Next" at bounding box center [101, 58] width 11 height 11
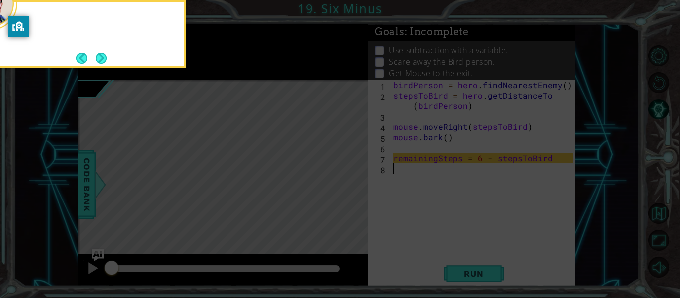
click at [106, 53] on button "Next" at bounding box center [101, 58] width 11 height 11
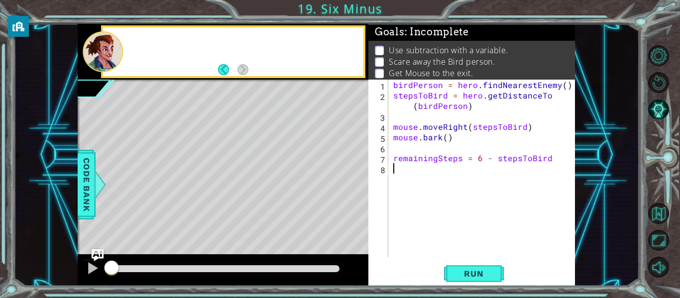
click at [106, 53] on div at bounding box center [103, 51] width 40 height 41
